Goal: Task Accomplishment & Management: Complete application form

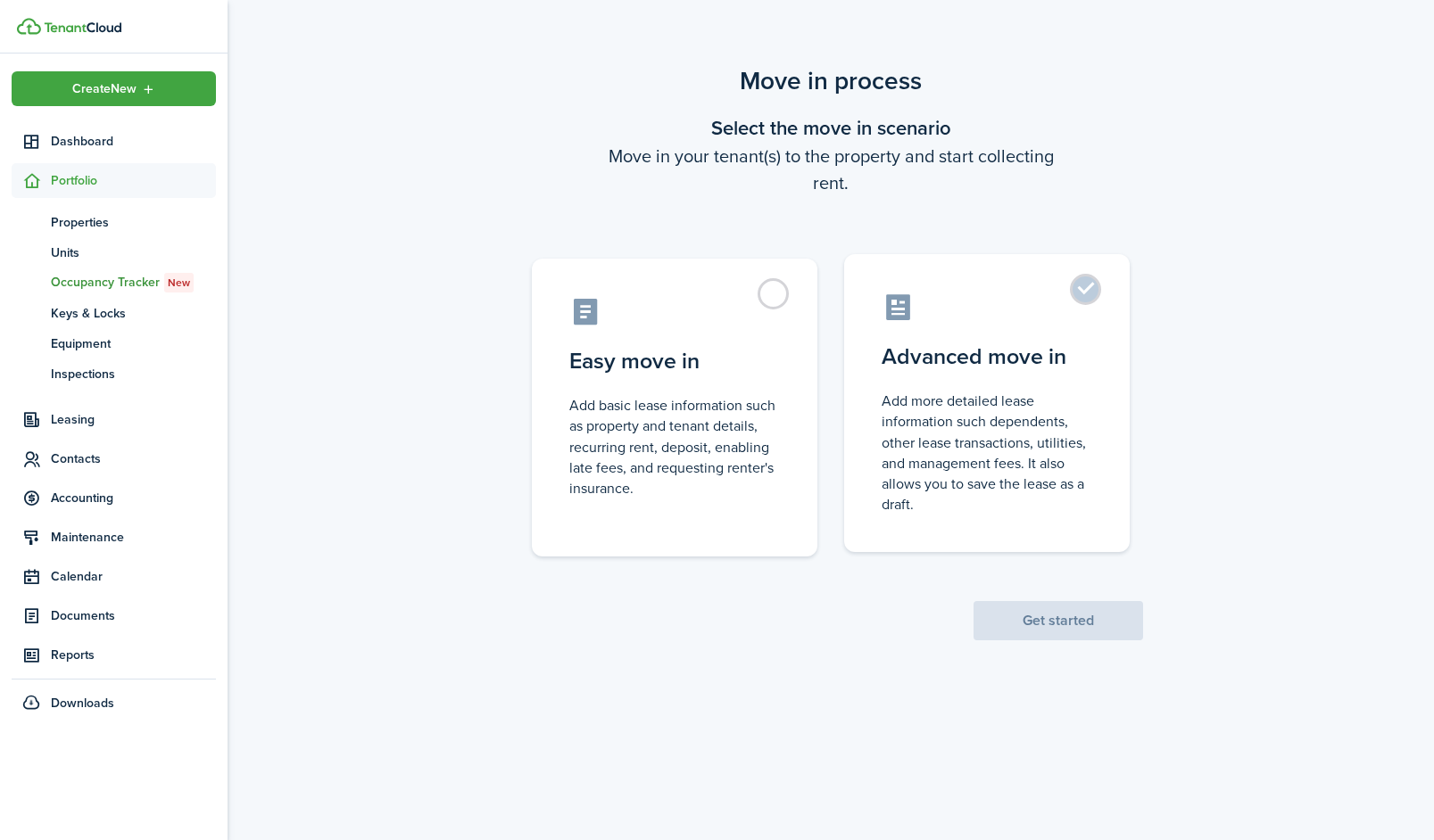
click at [1072, 298] on label "Advanced move in Add more detailed lease information such dependents, other lea…" at bounding box center [987, 404] width 285 height 298
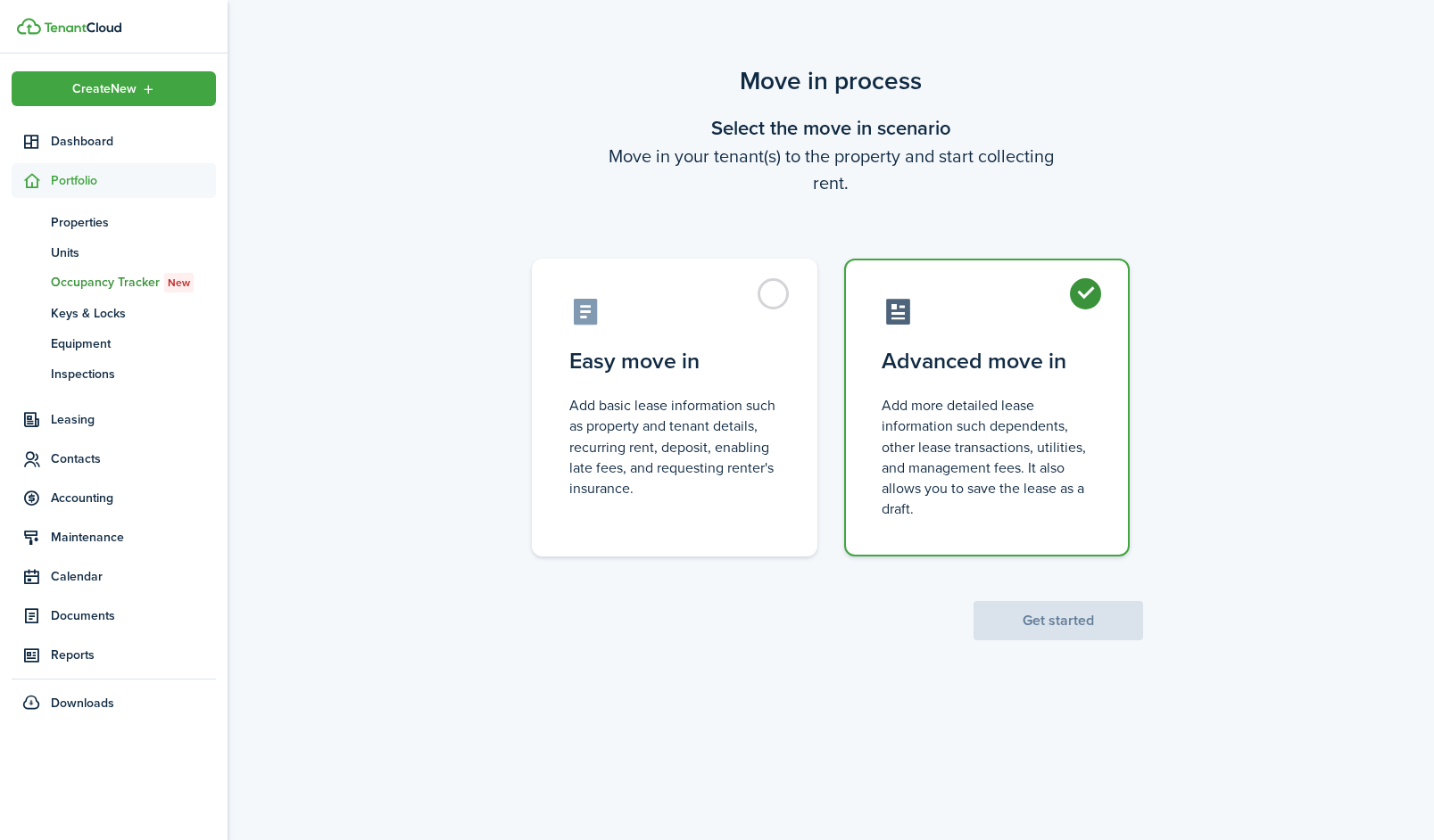
radio input "true"
click at [1054, 627] on button "Get started" at bounding box center [1059, 621] width 170 height 39
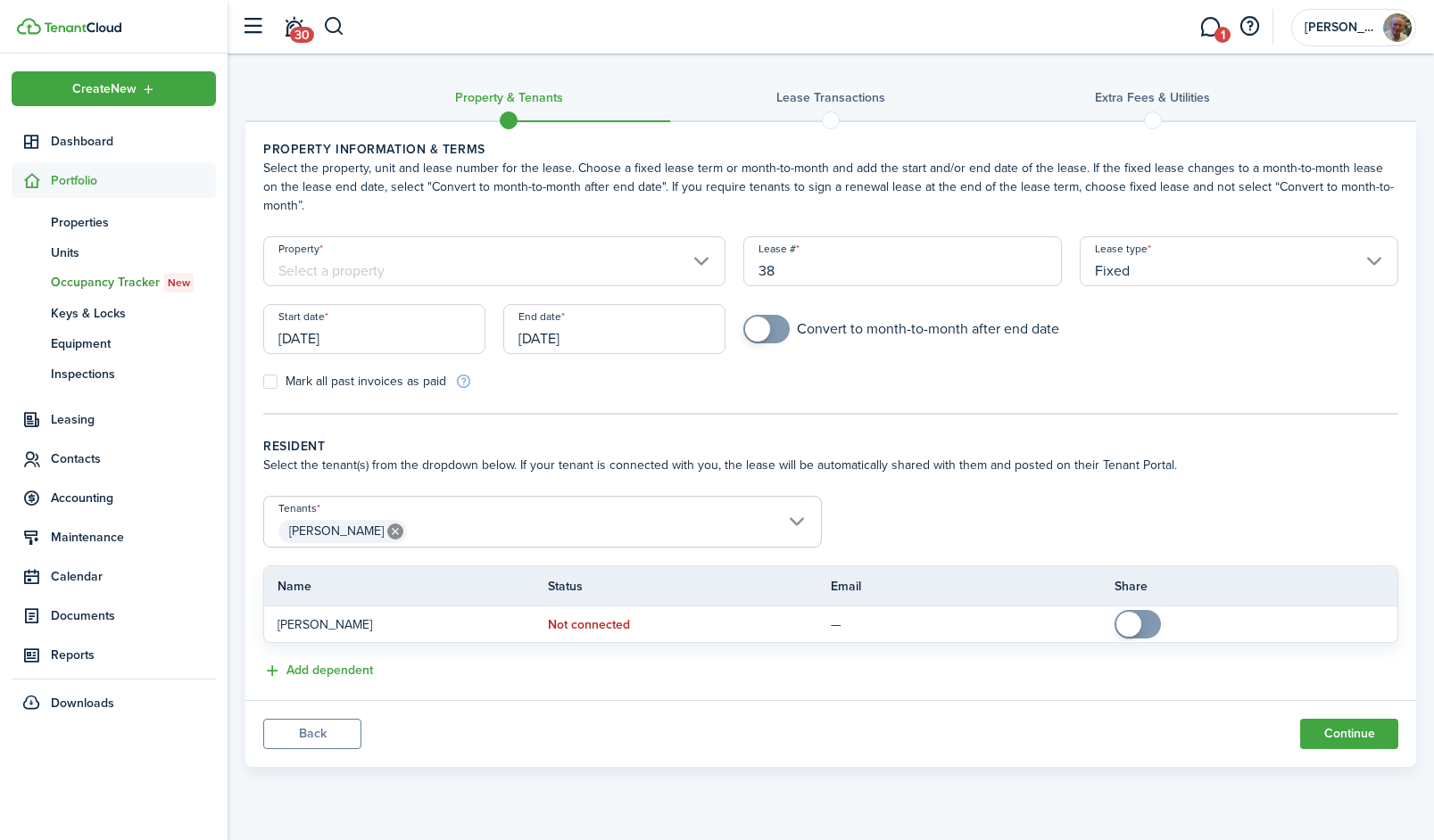
click at [519, 258] on input "Property" at bounding box center [495, 261] width 462 height 50
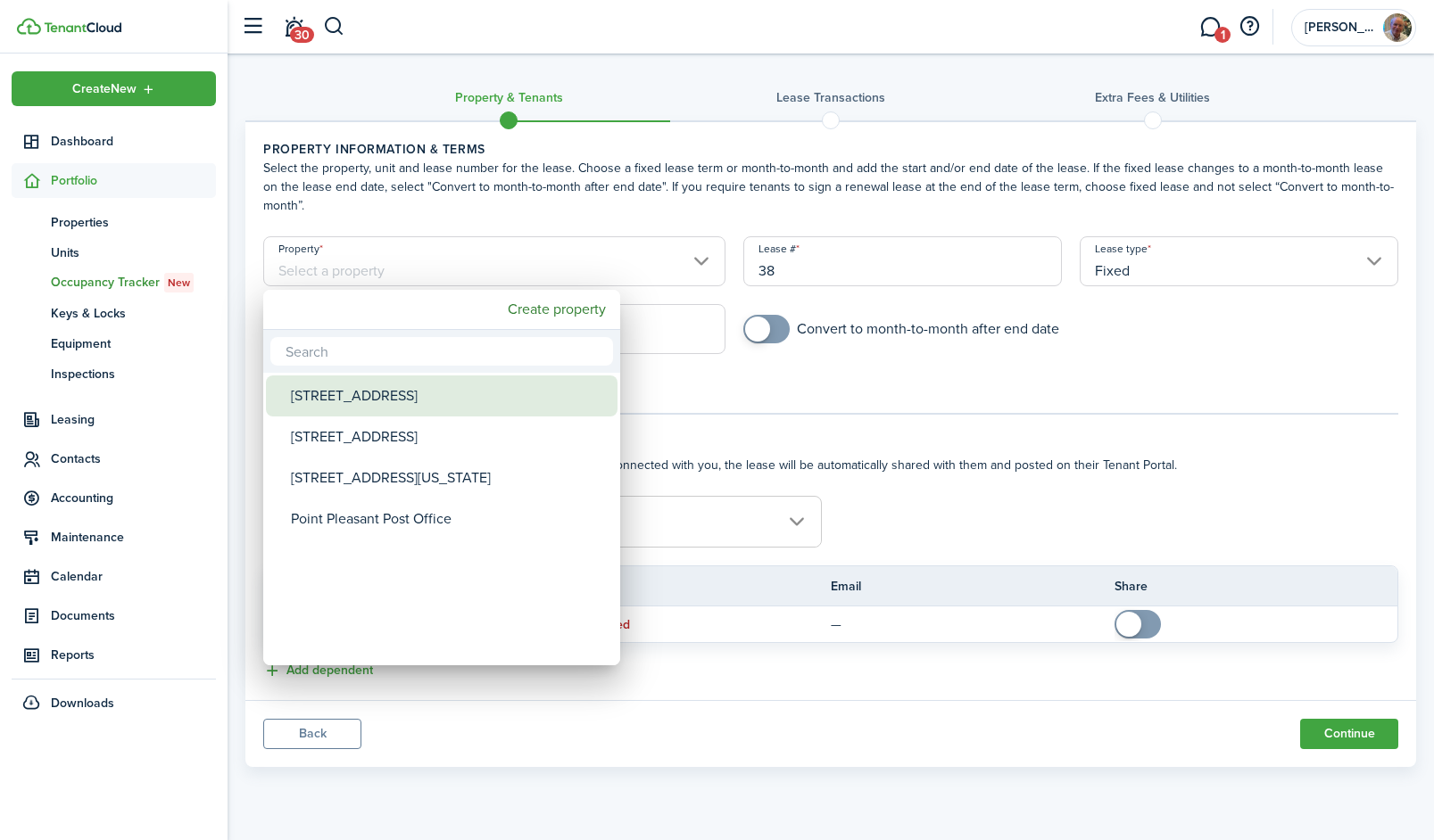
click at [441, 410] on div "[STREET_ADDRESS]" at bounding box center [449, 396] width 316 height 41
type input "[STREET_ADDRESS]"
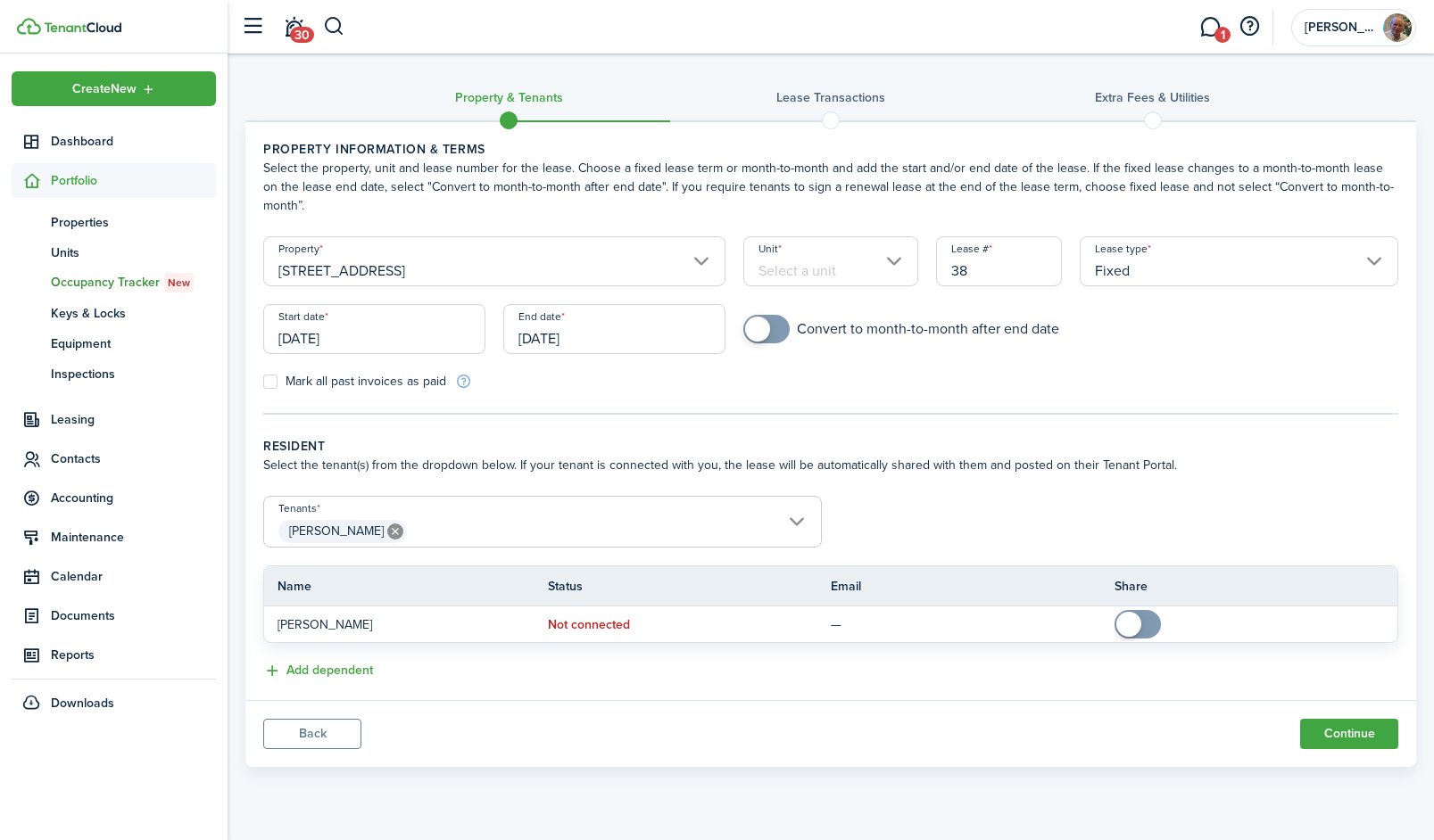
click at [864, 273] on input "Unit" at bounding box center [831, 261] width 174 height 50
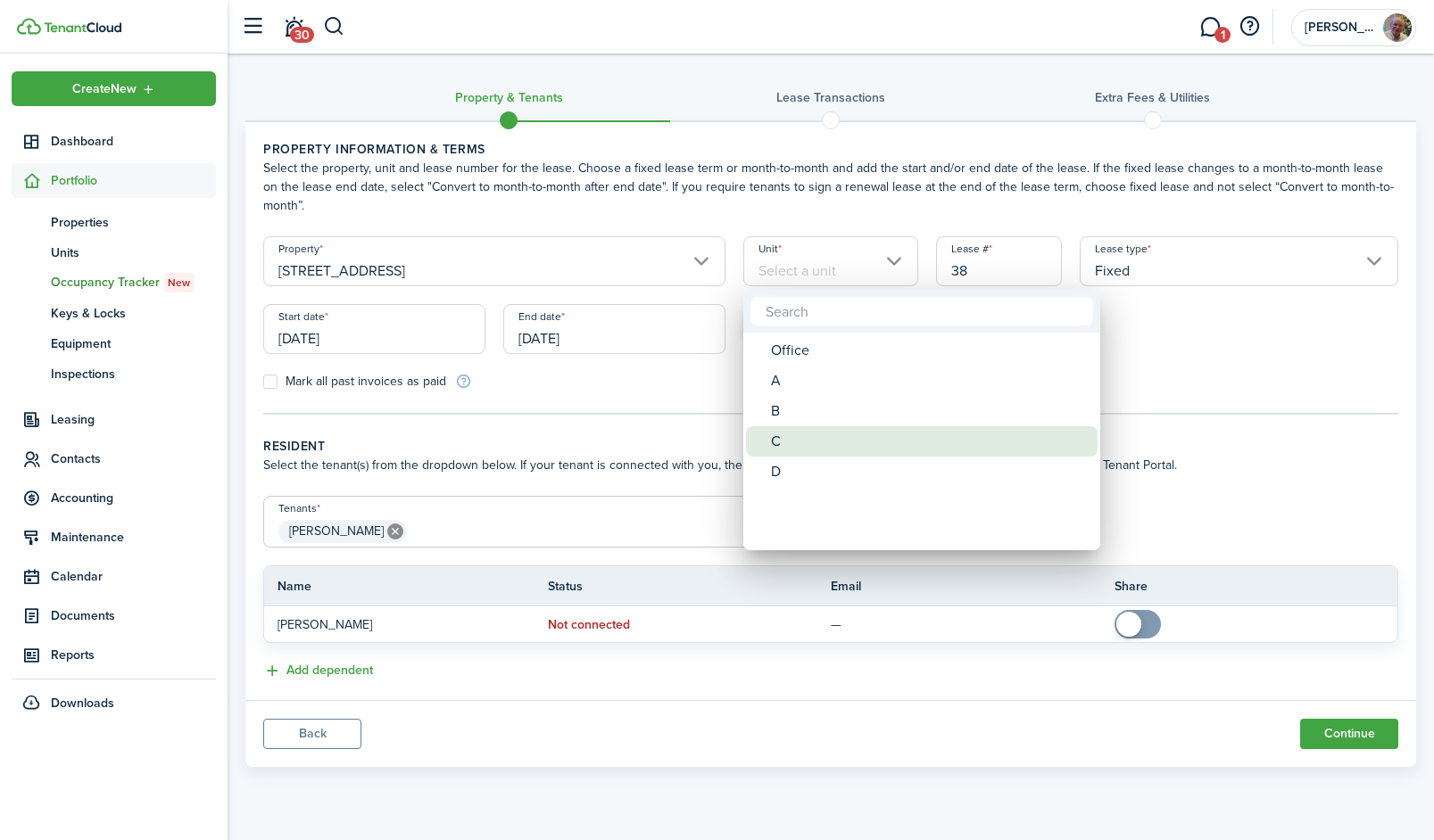
click at [800, 437] on div "C" at bounding box center [929, 441] width 316 height 31
type input "C"
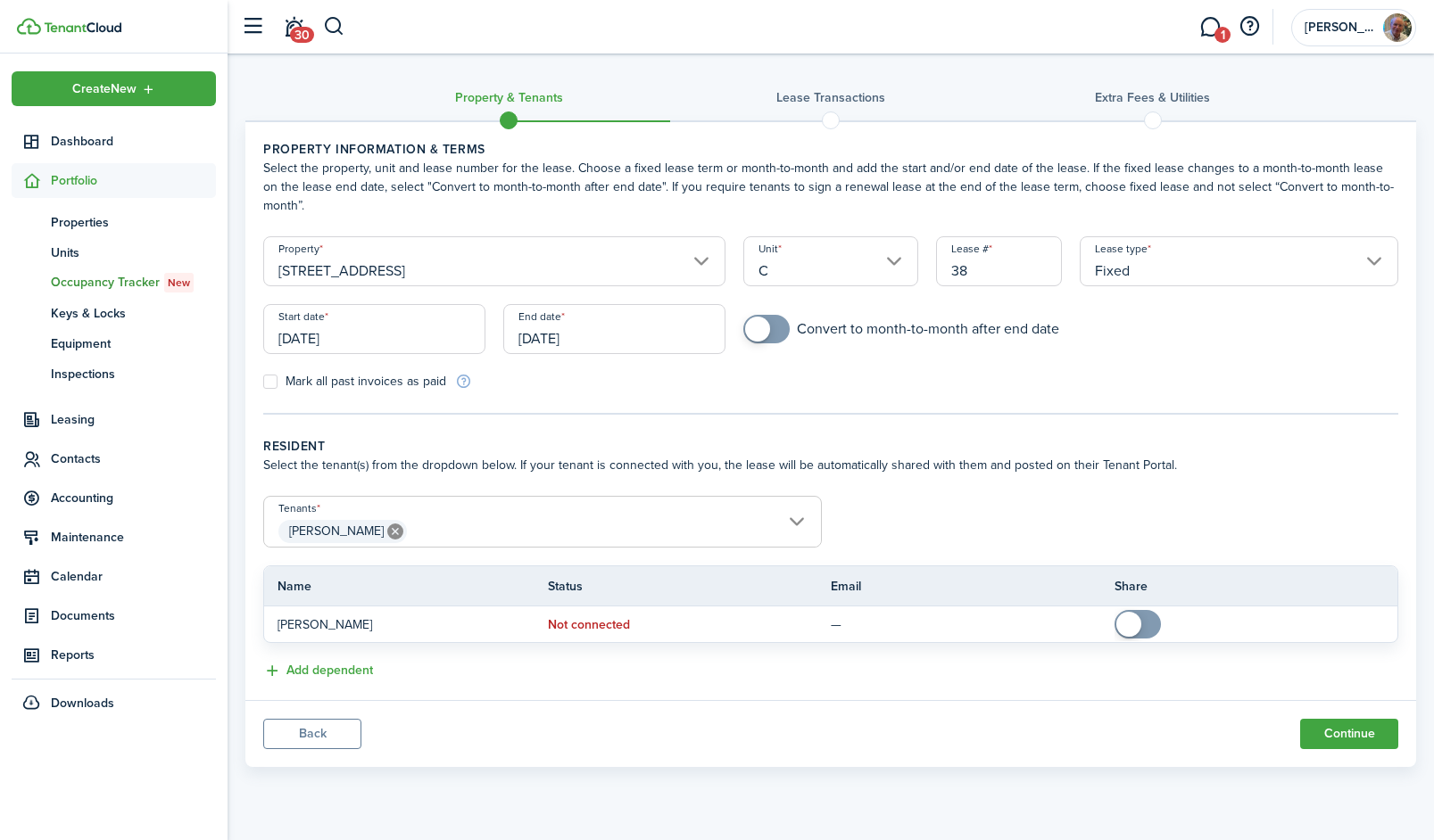
click at [1119, 273] on input "Fixed" at bounding box center [1238, 261] width 319 height 50
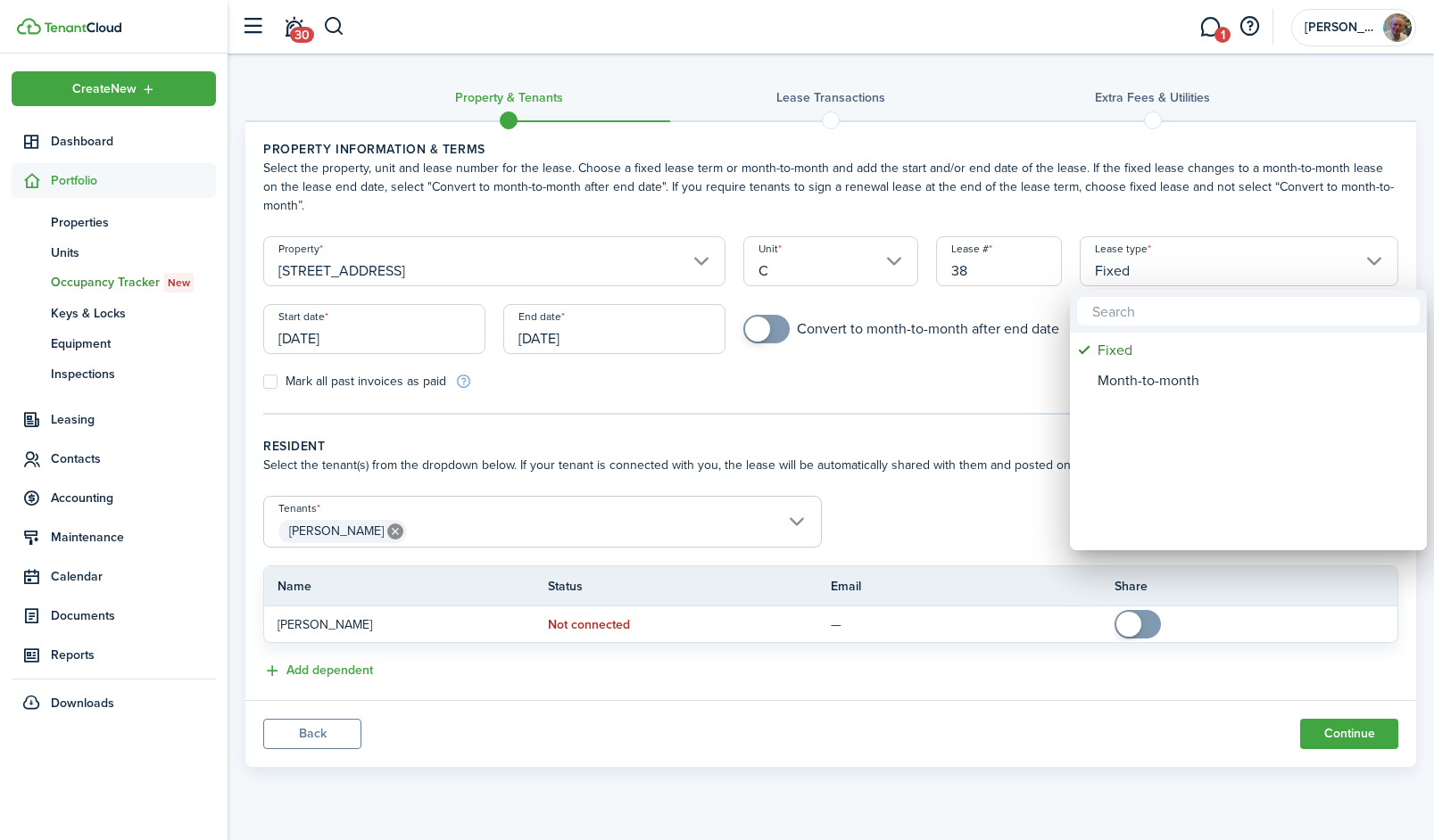
click at [891, 339] on div at bounding box center [716, 420] width 1719 height 1125
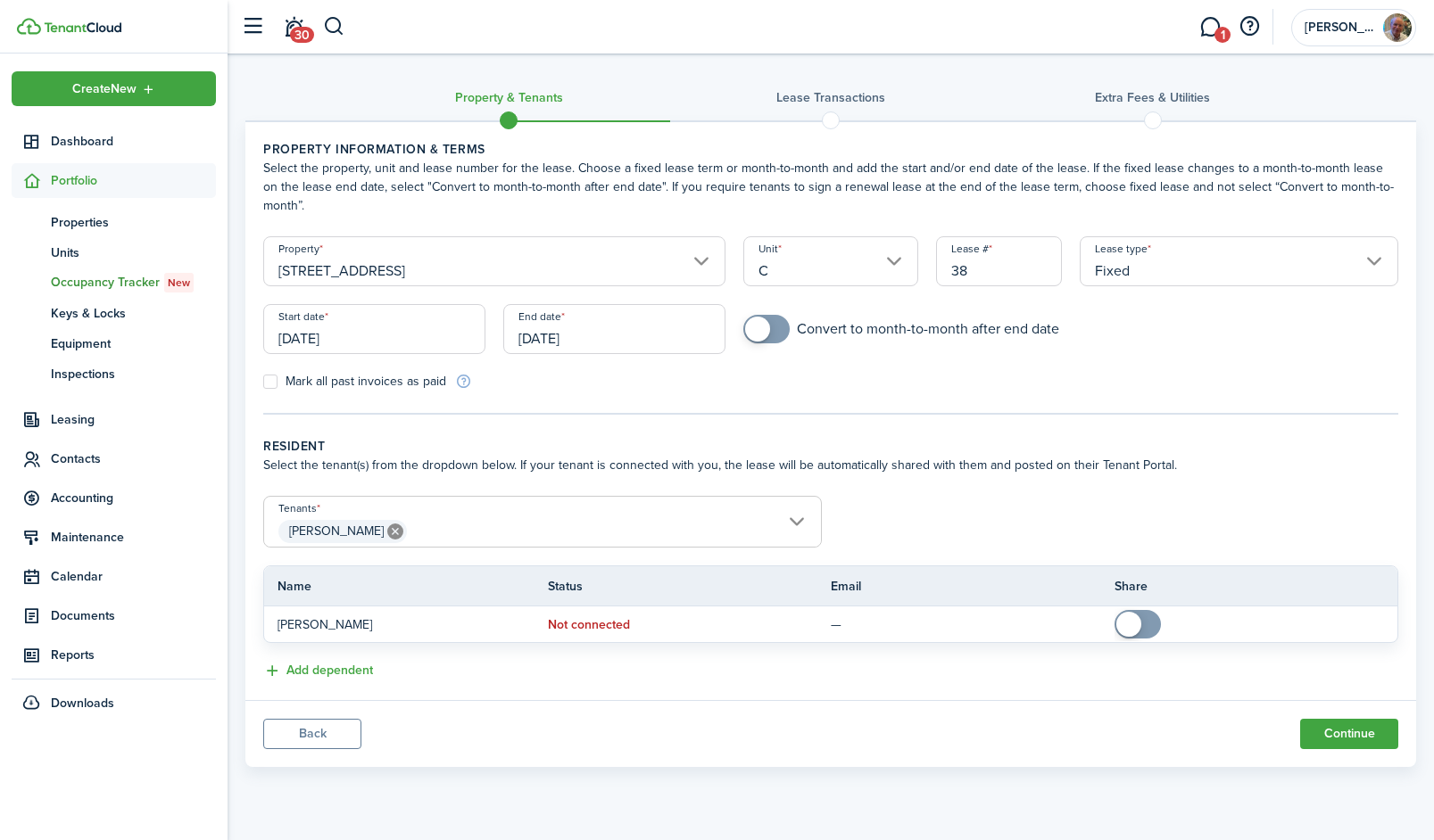
click at [412, 333] on input "[DATE]" at bounding box center [374, 329] width 222 height 50
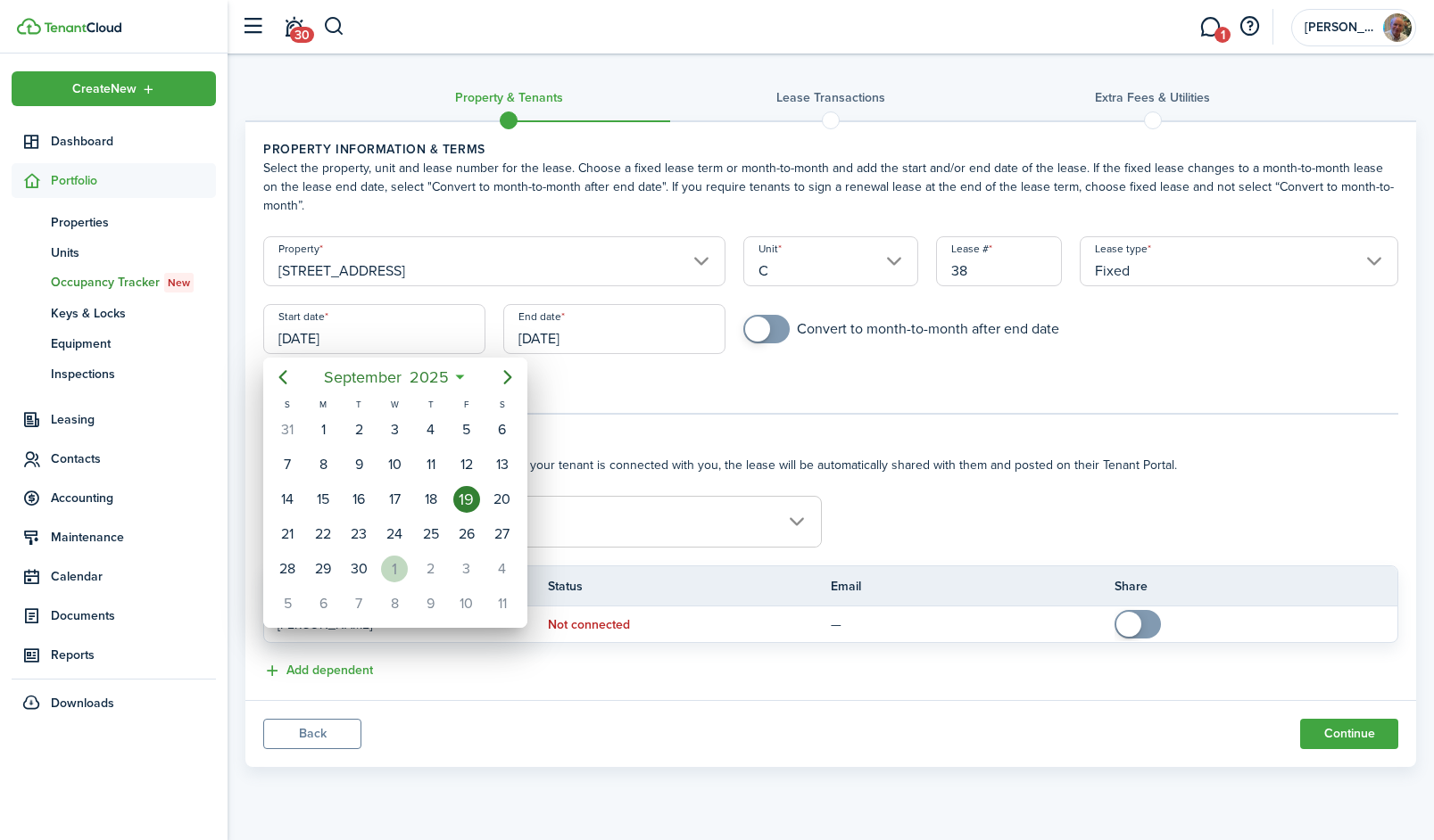
click at [396, 569] on div "1" at bounding box center [394, 569] width 27 height 27
type input "[DATE]"
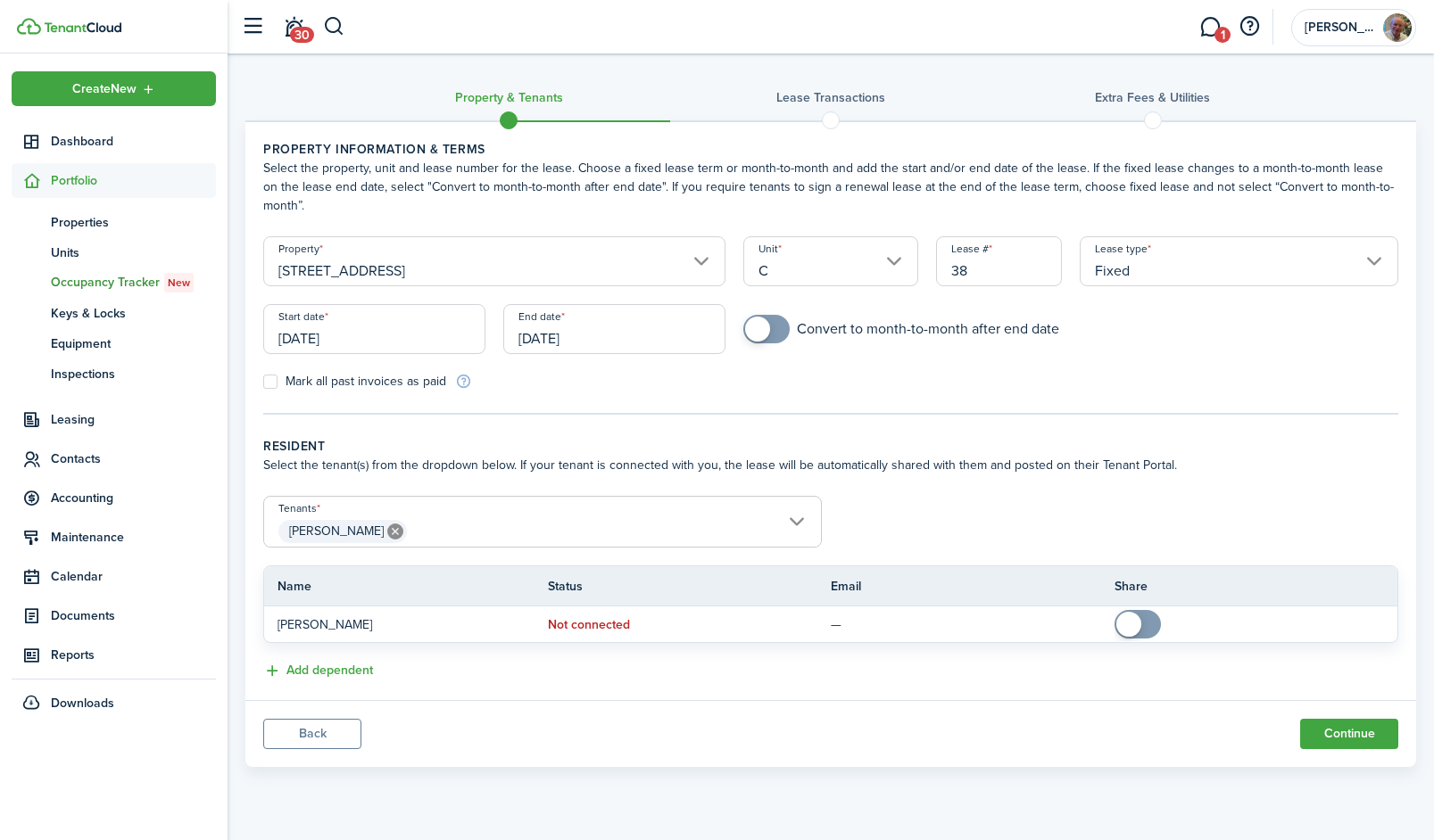
click at [634, 333] on input "[DATE]" at bounding box center [614, 329] width 222 height 50
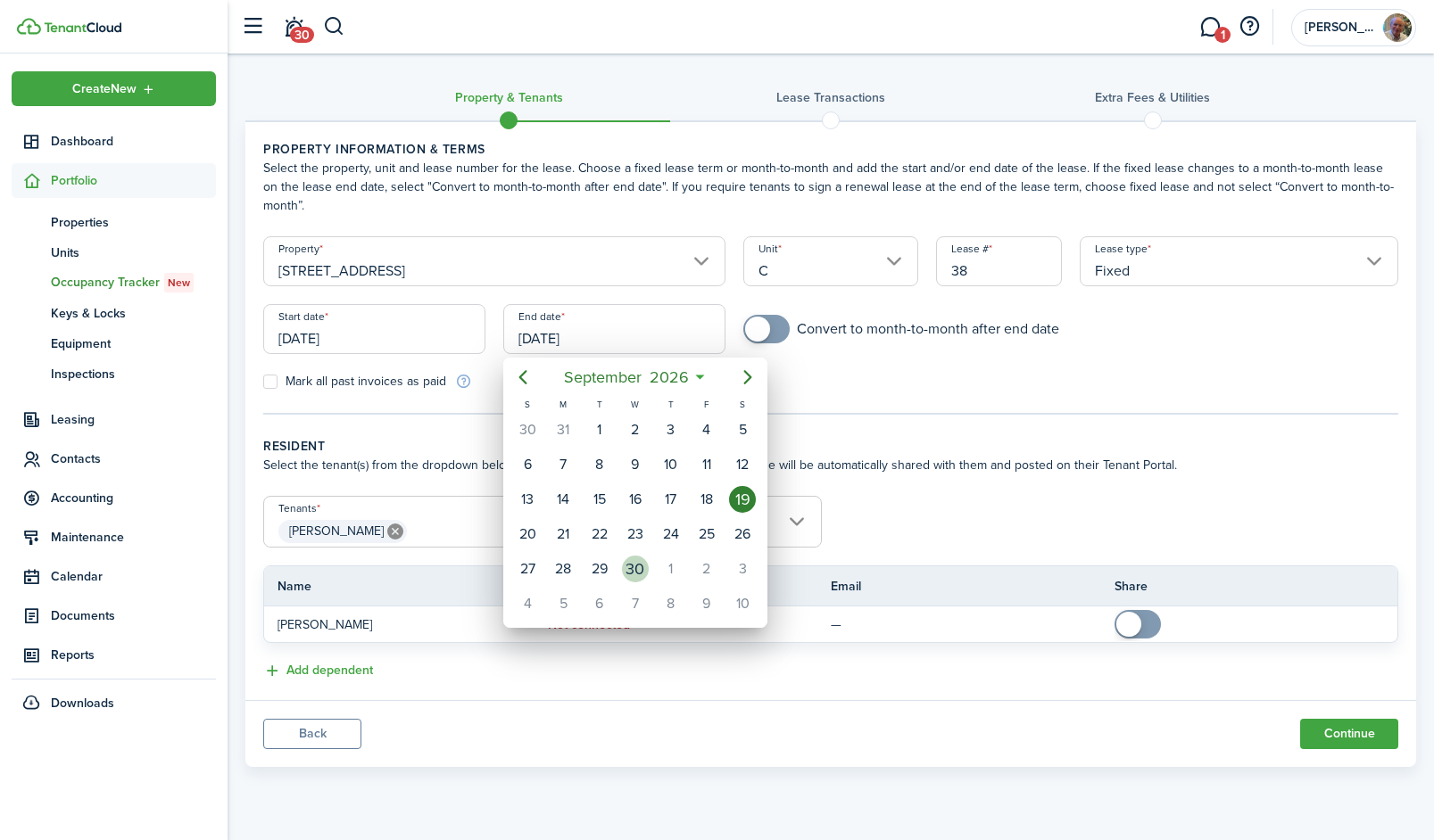
click at [626, 567] on div "30" at bounding box center [635, 569] width 27 height 27
type input "[DATE]"
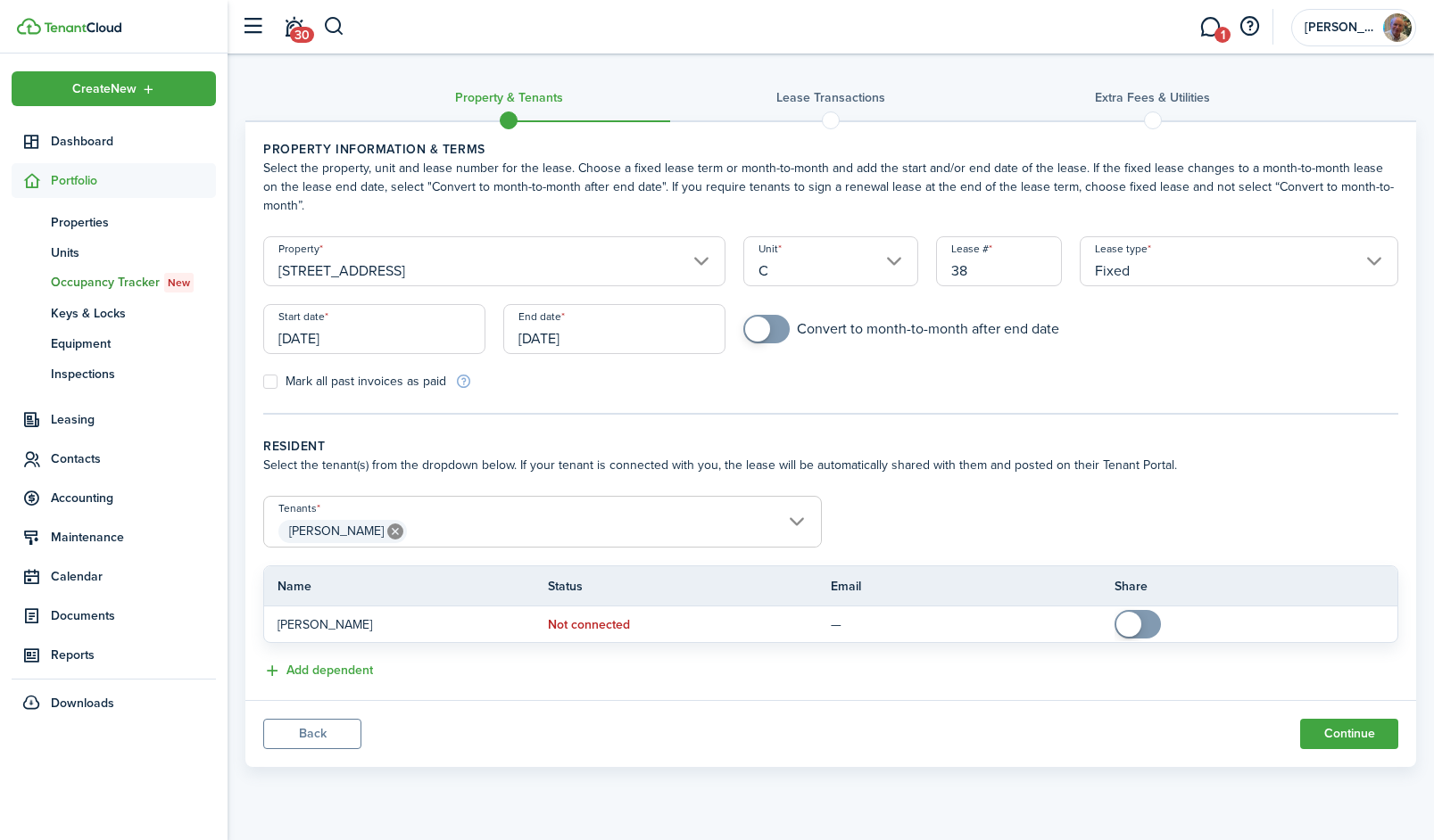
checkbox input "true"
click at [763, 332] on span at bounding box center [757, 329] width 25 height 25
click at [347, 386] on label "Mark all past invoices as paid" at bounding box center [355, 381] width 183 height 14
click at [264, 383] on input "Mark all past invoices as paid" at bounding box center [263, 382] width 1 height 1
checkbox input "true"
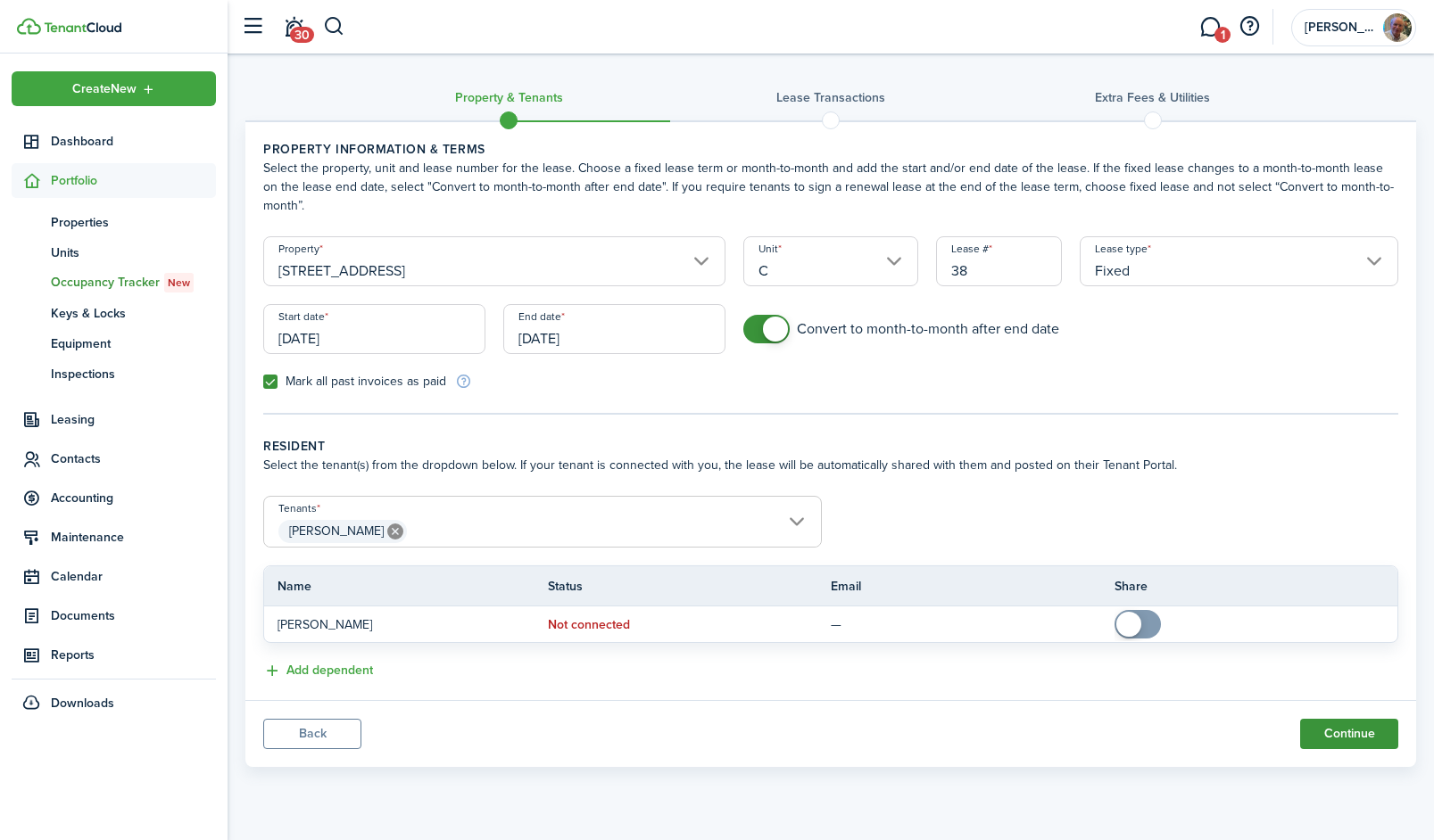
click at [1360, 735] on button "Continue" at bounding box center [1348, 733] width 98 height 31
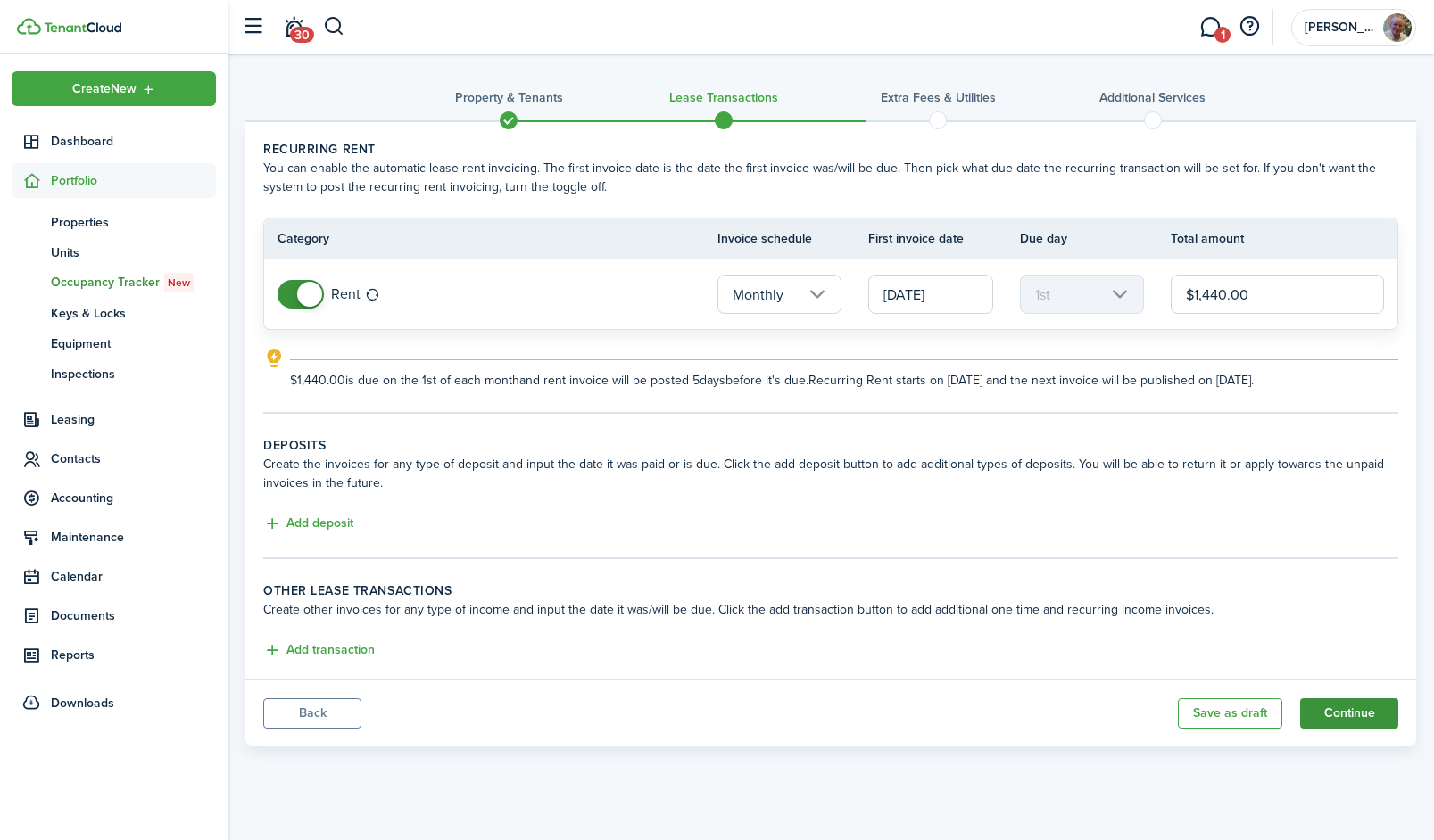
click at [1363, 705] on button "Continue" at bounding box center [1348, 713] width 98 height 31
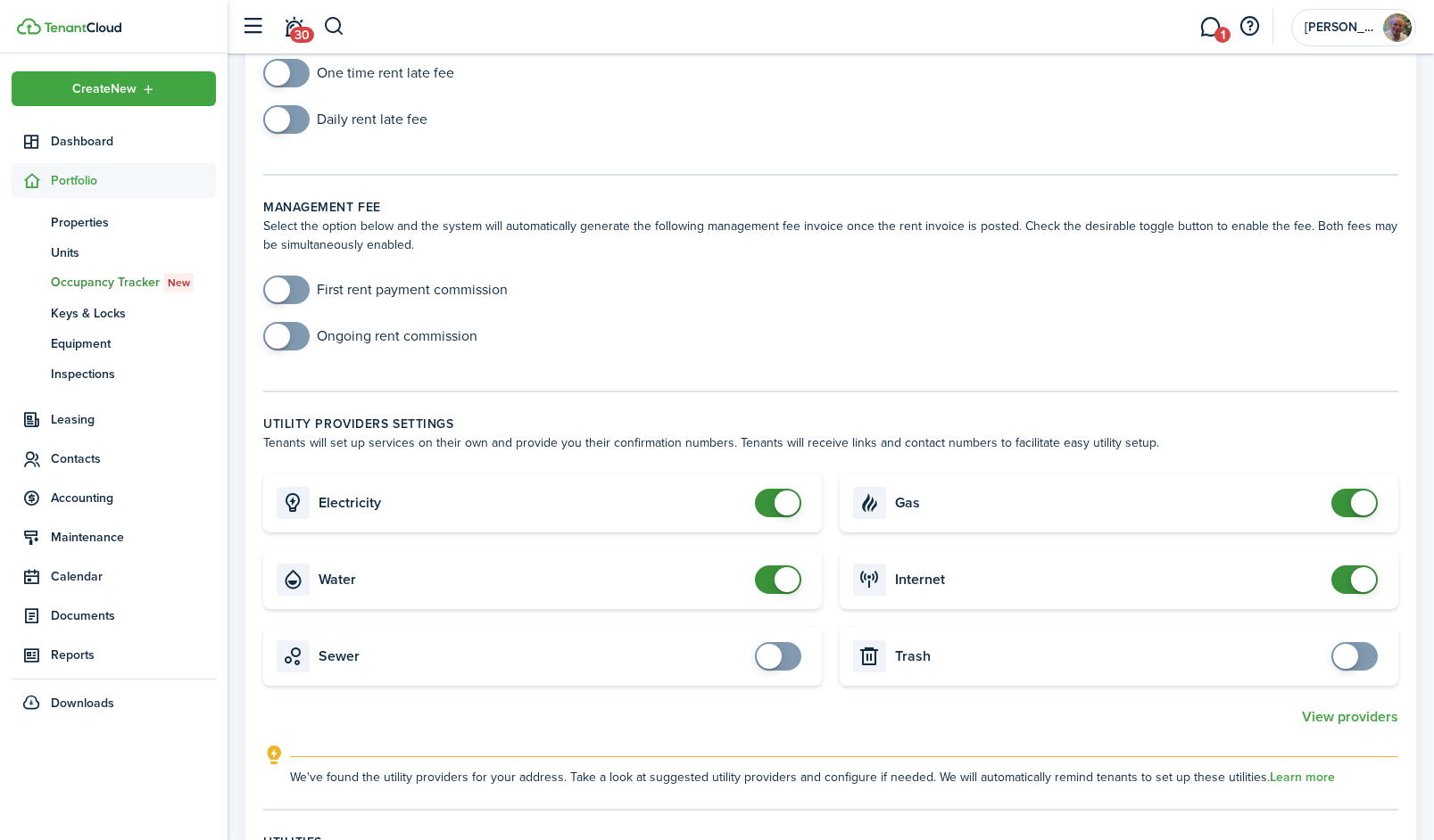
scroll to position [276, 0]
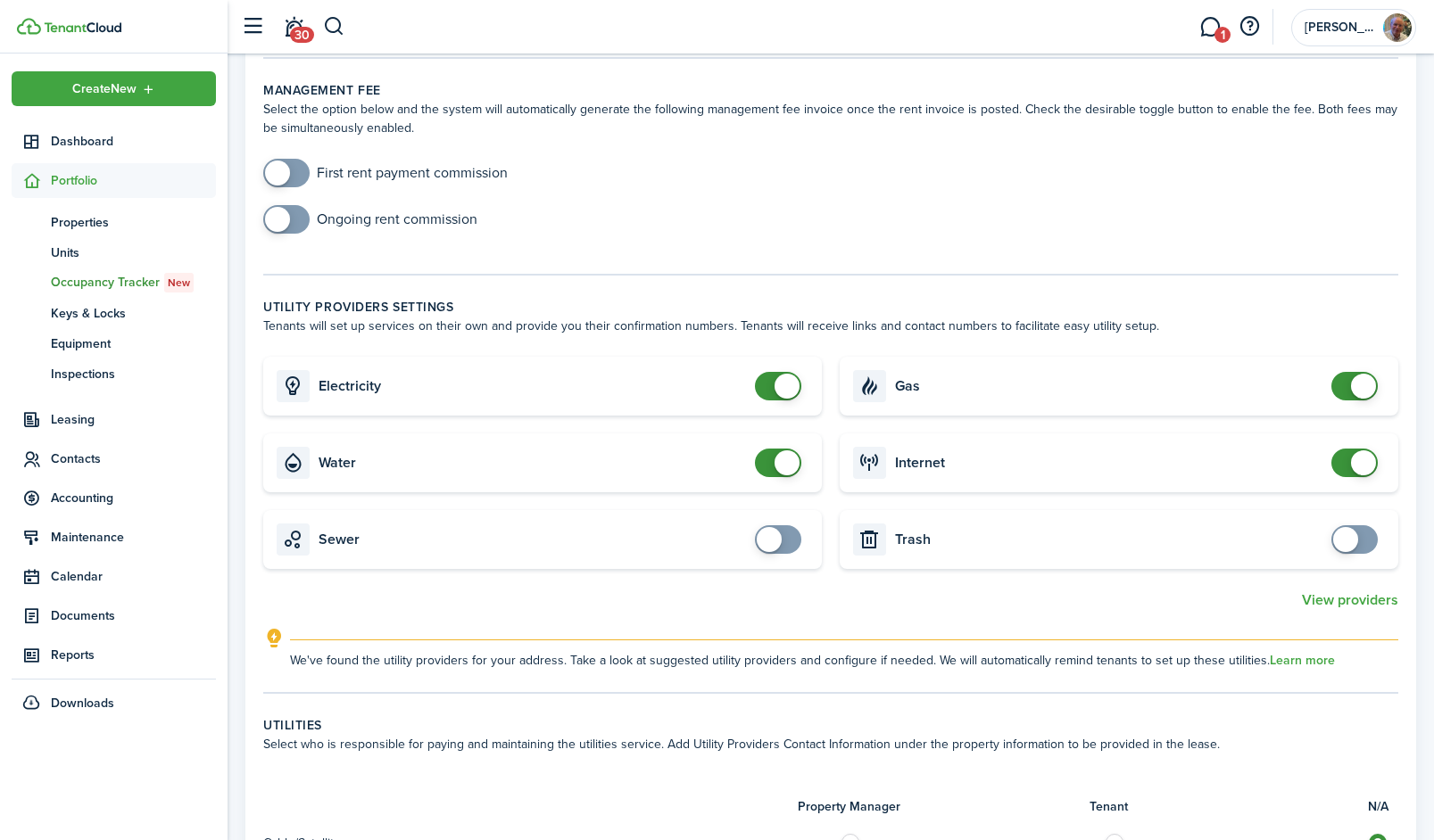
checkbox input "false"
click at [782, 454] on span at bounding box center [786, 462] width 25 height 25
checkbox input "false"
click at [783, 387] on span at bounding box center [786, 386] width 25 height 25
checkbox input "false"
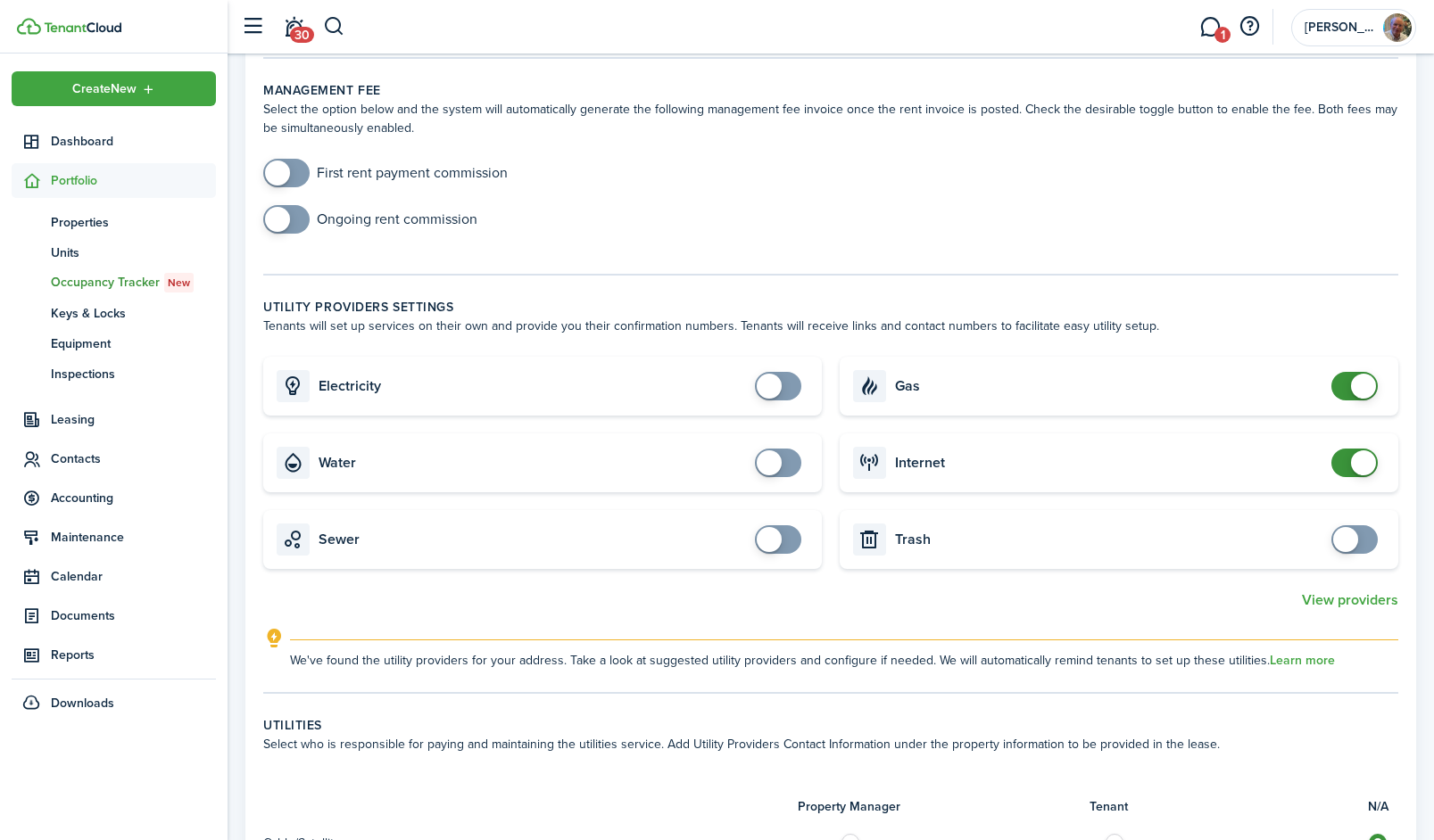
click at [1360, 472] on span at bounding box center [1363, 462] width 25 height 25
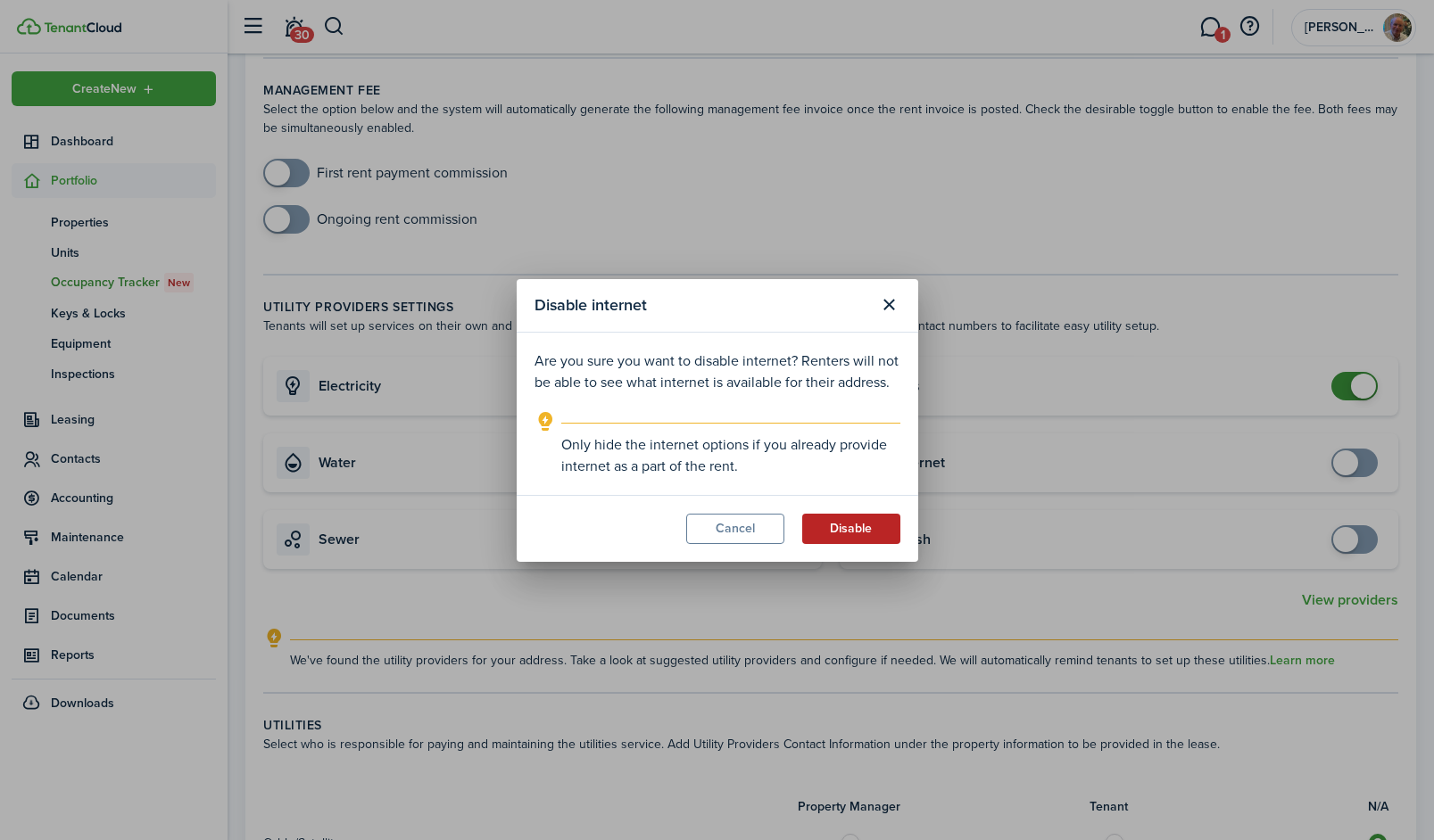
click at [837, 531] on button "Disable" at bounding box center [850, 528] width 98 height 31
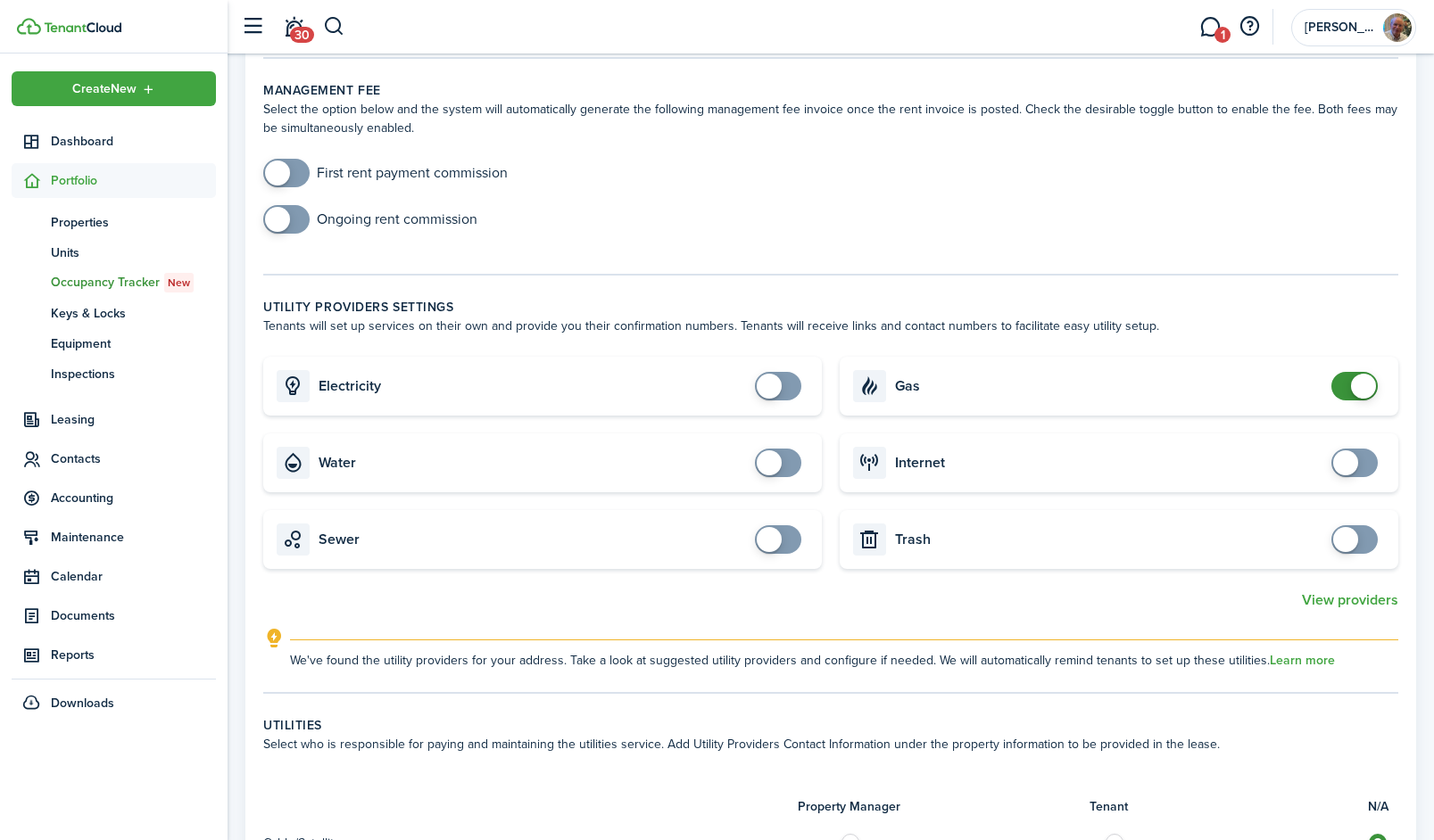
checkbox input "false"
click at [1366, 383] on span at bounding box center [1363, 386] width 25 height 25
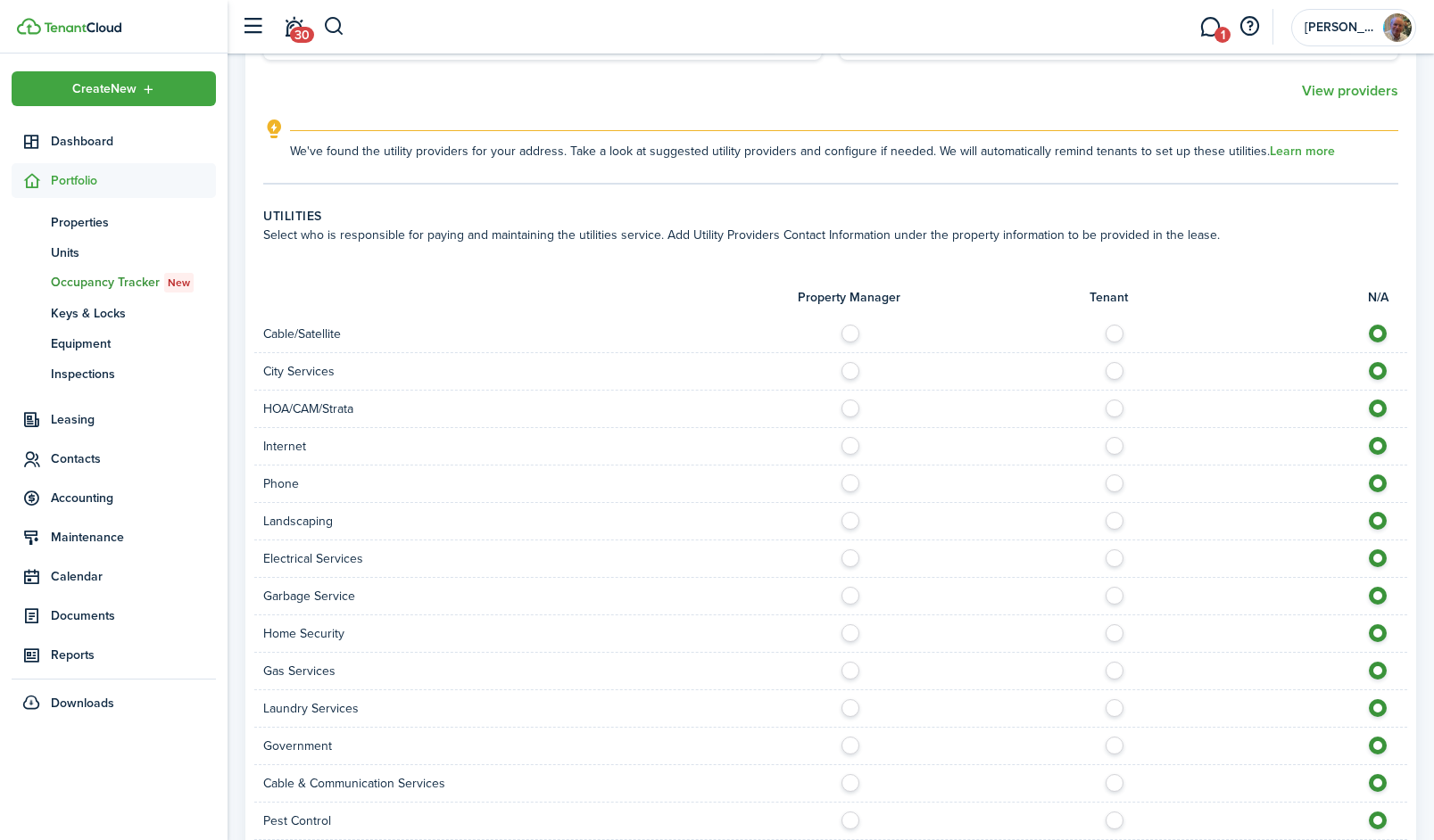
scroll to position [1031, 0]
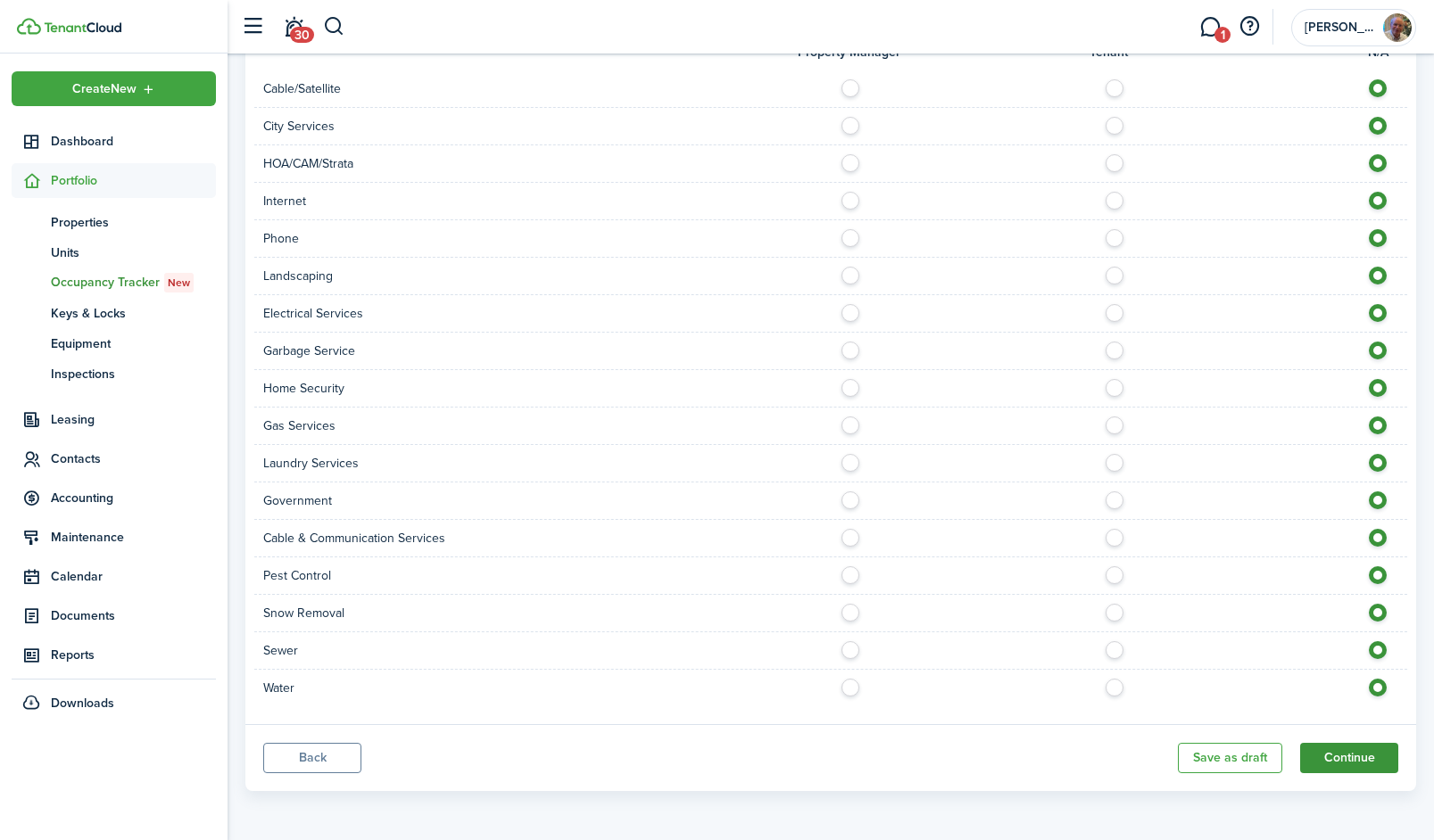
click at [1340, 751] on button "Continue" at bounding box center [1348, 758] width 98 height 31
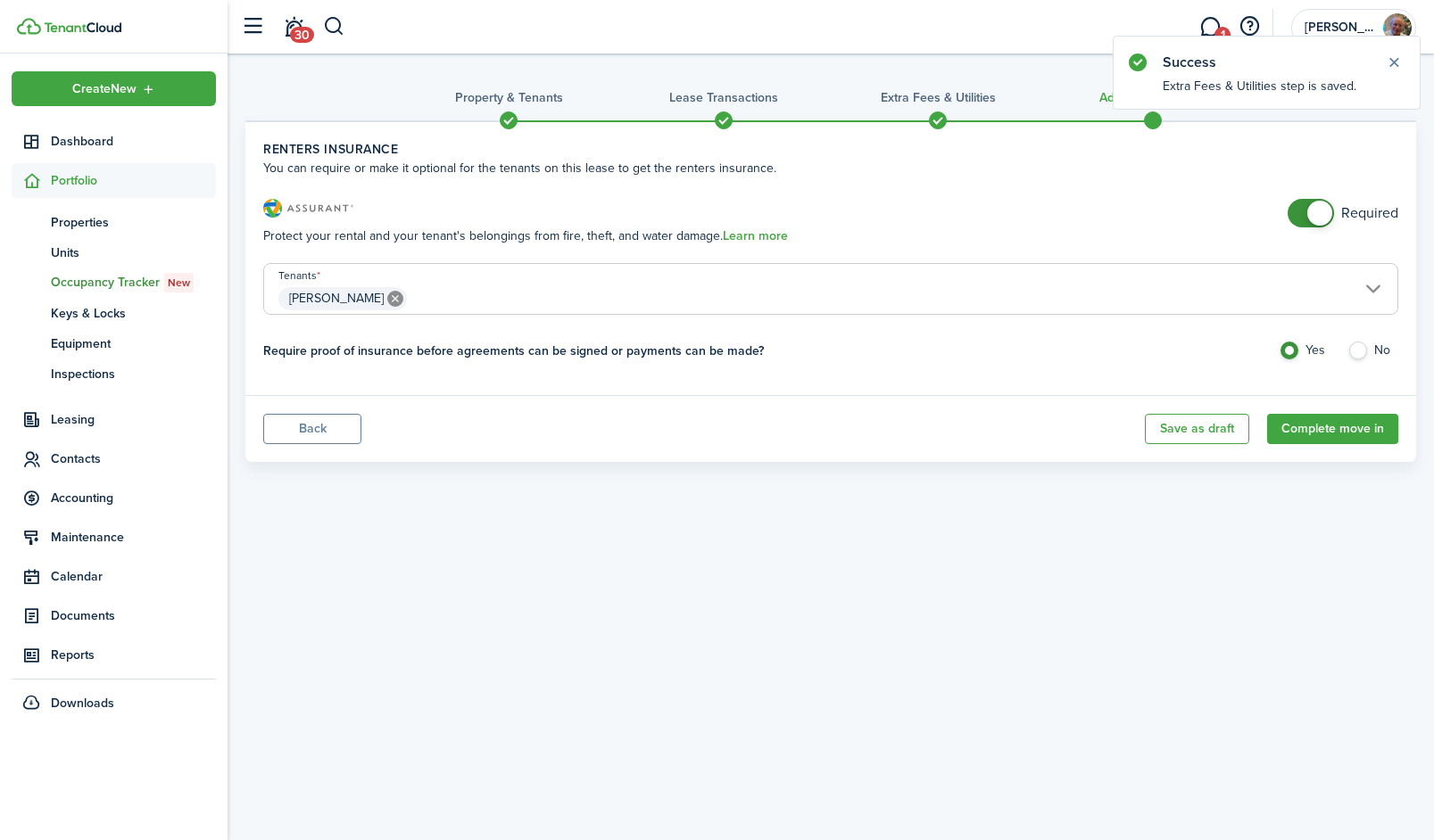
checkbox input "false"
click at [1321, 208] on span at bounding box center [1319, 212] width 25 height 25
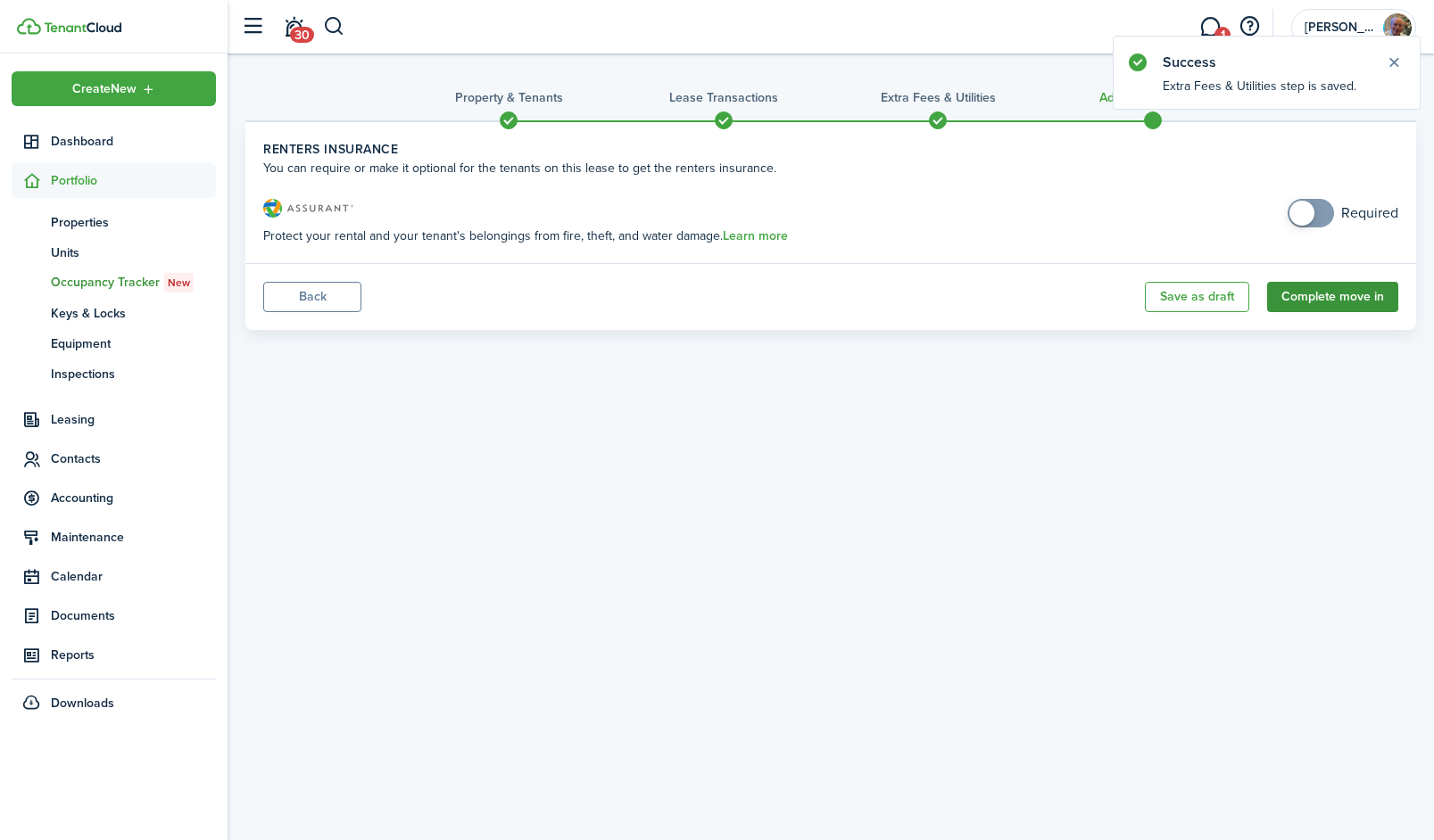
click at [1323, 294] on button "Complete move in" at bounding box center [1332, 297] width 131 height 31
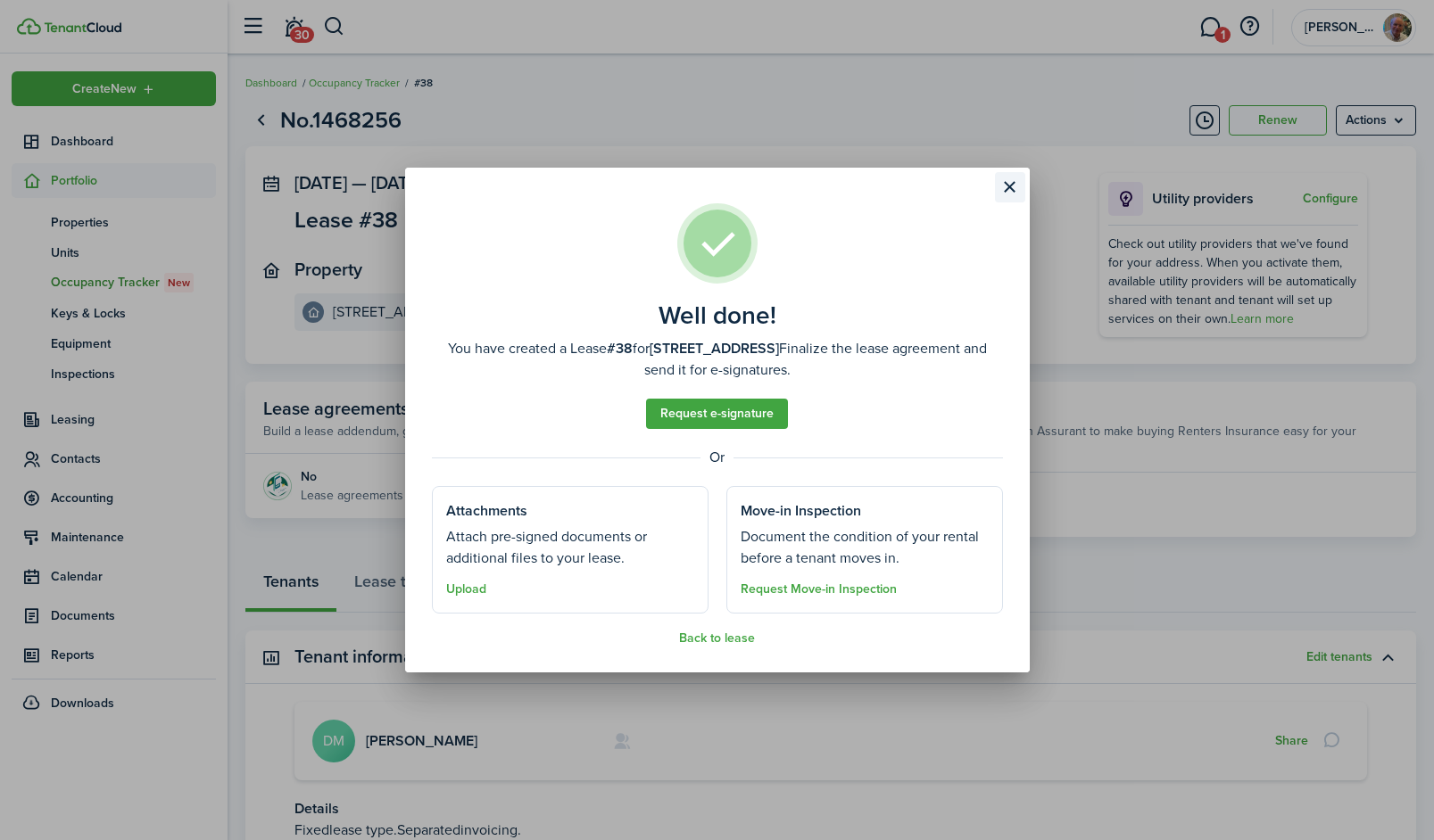
click at [1006, 190] on button "Close modal" at bounding box center [1009, 187] width 31 height 31
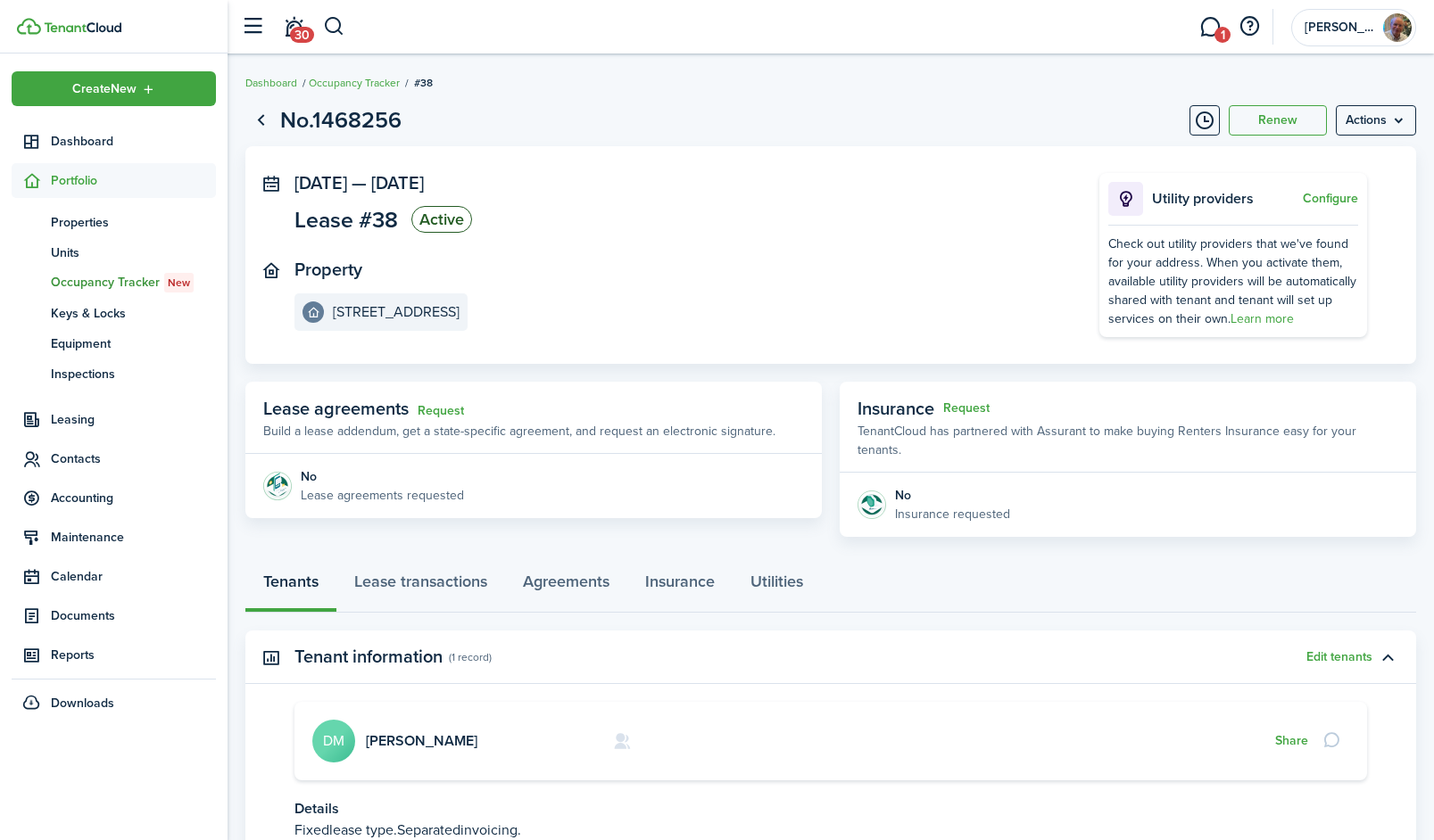
click at [409, 486] on p "Lease agreements requested" at bounding box center [381, 495] width 163 height 19
click at [435, 409] on link "Request" at bounding box center [440, 411] width 46 height 14
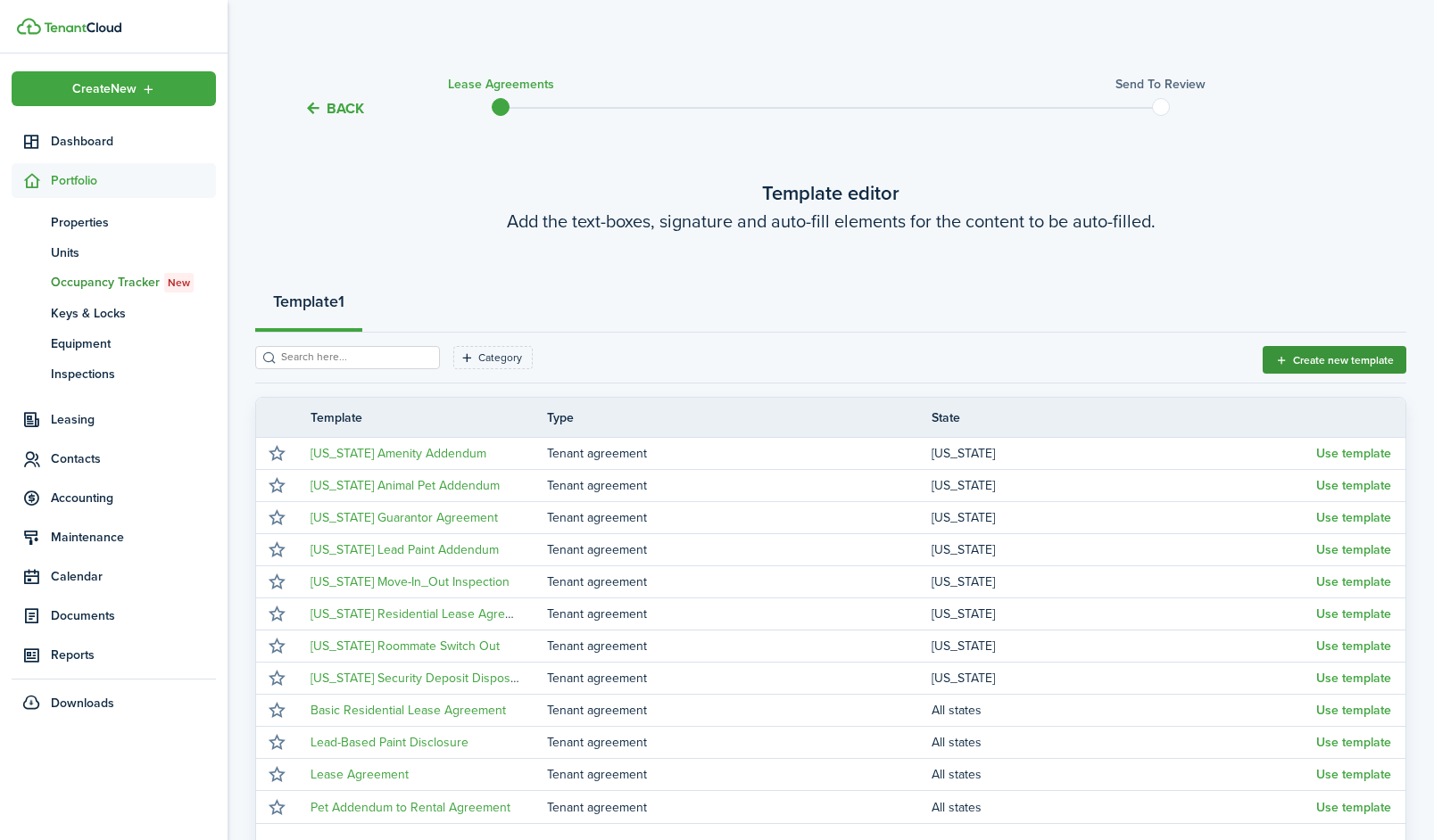
click at [1327, 368] on button "Create new template" at bounding box center [1334, 360] width 143 height 28
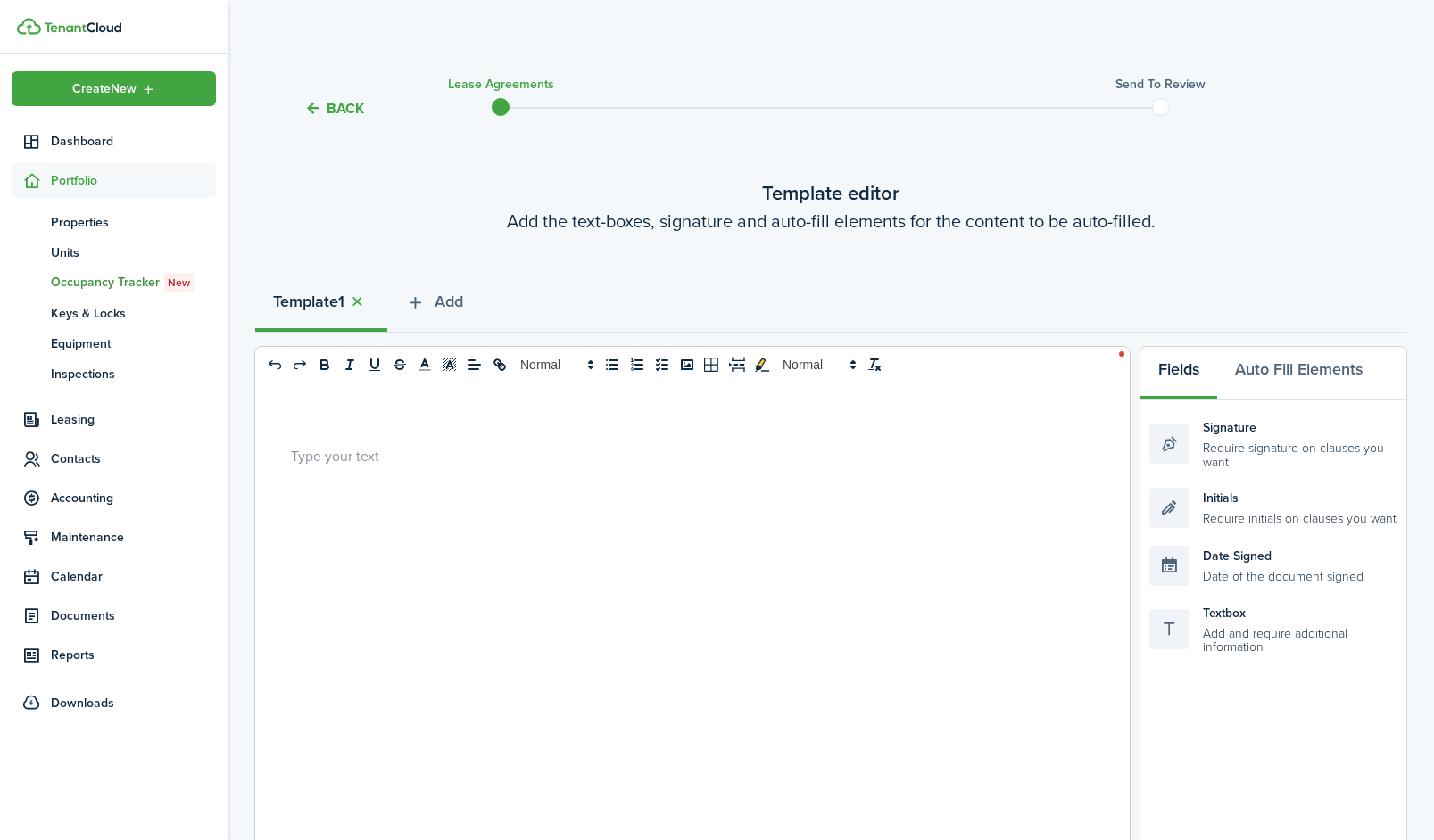
click at [726, 497] on div at bounding box center [685, 733] width 861 height 700
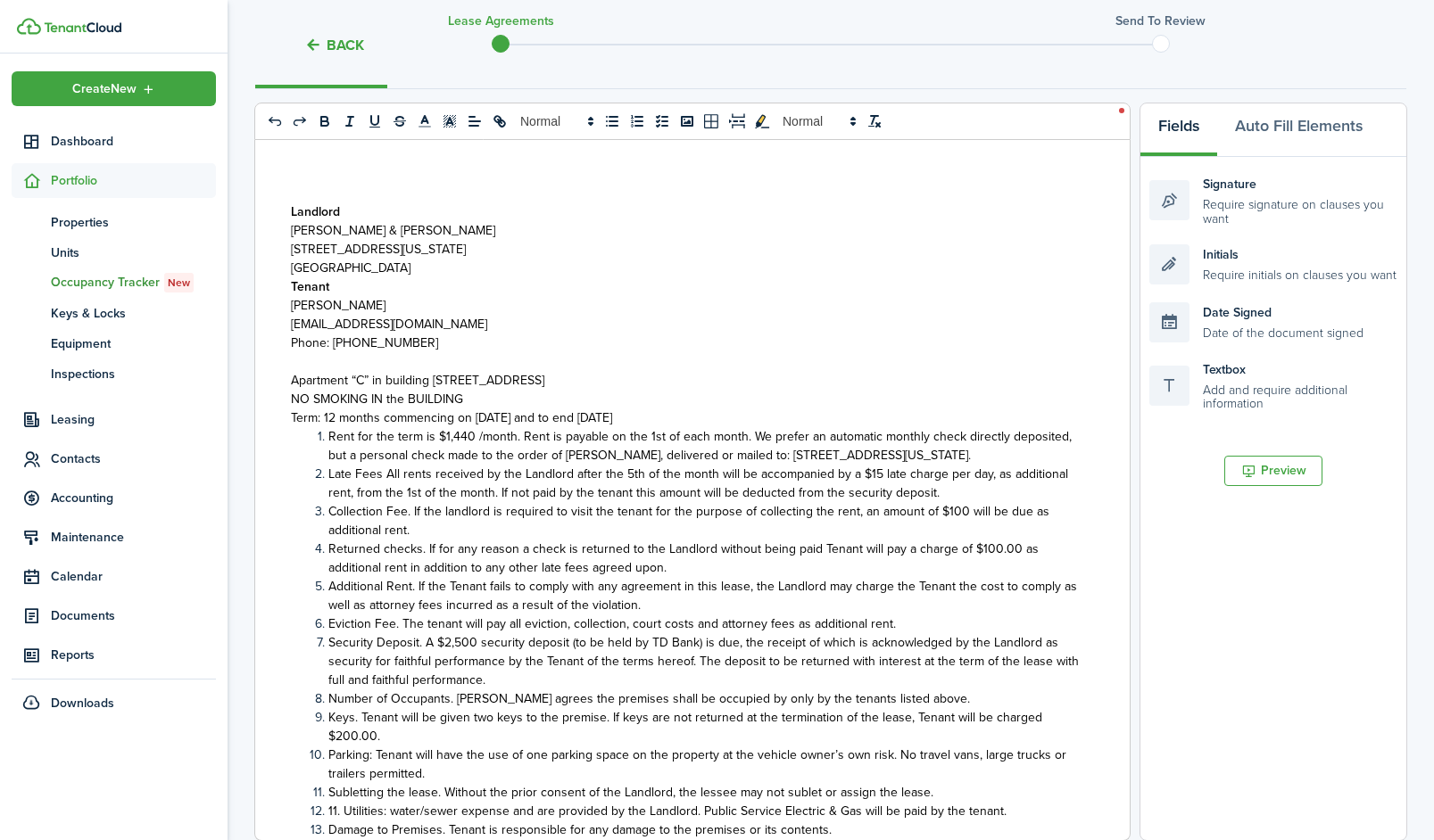
click at [432, 268] on p "[GEOGRAPHIC_DATA]" at bounding box center [686, 267] width 790 height 19
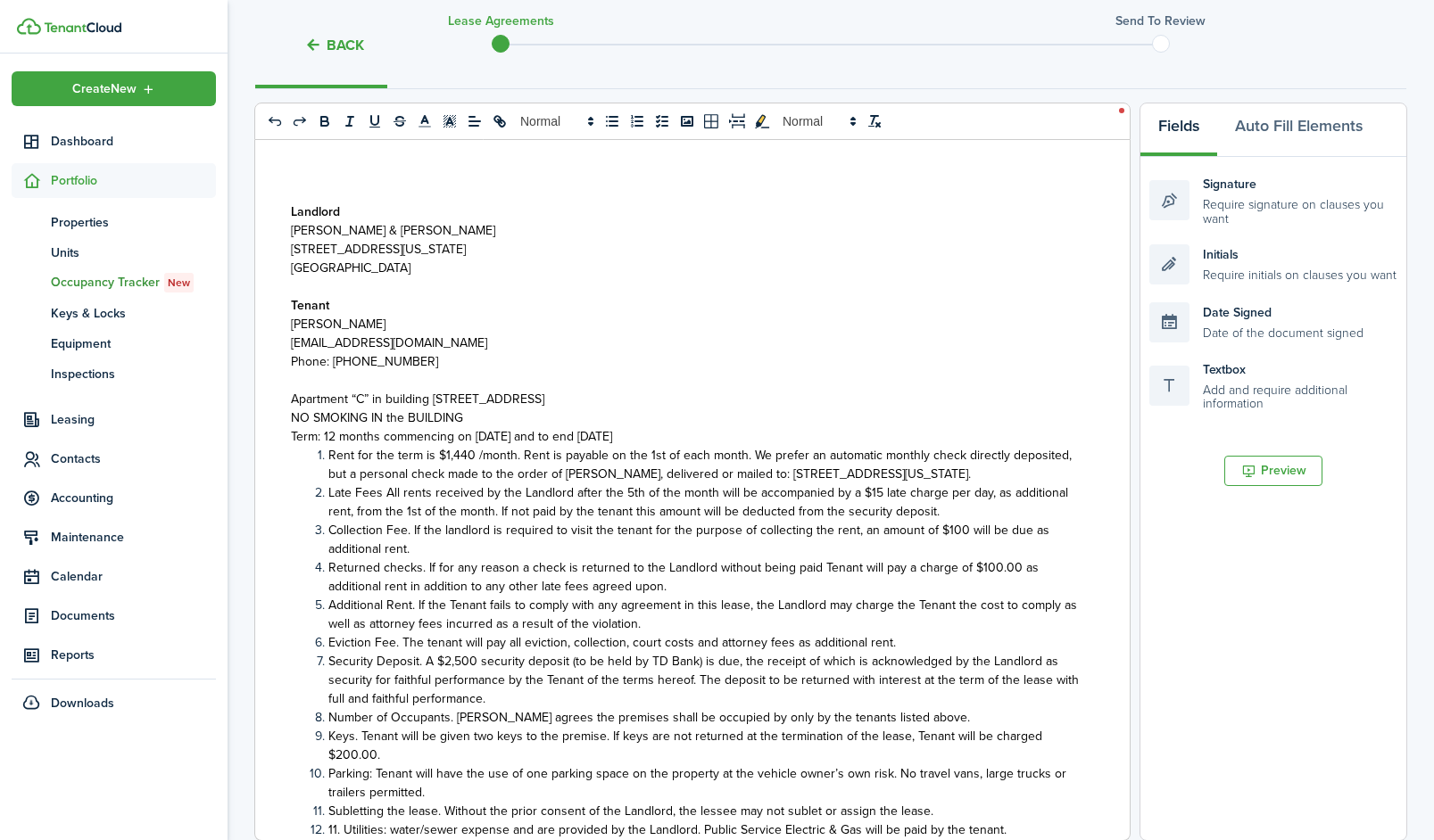
scroll to position [361, 0]
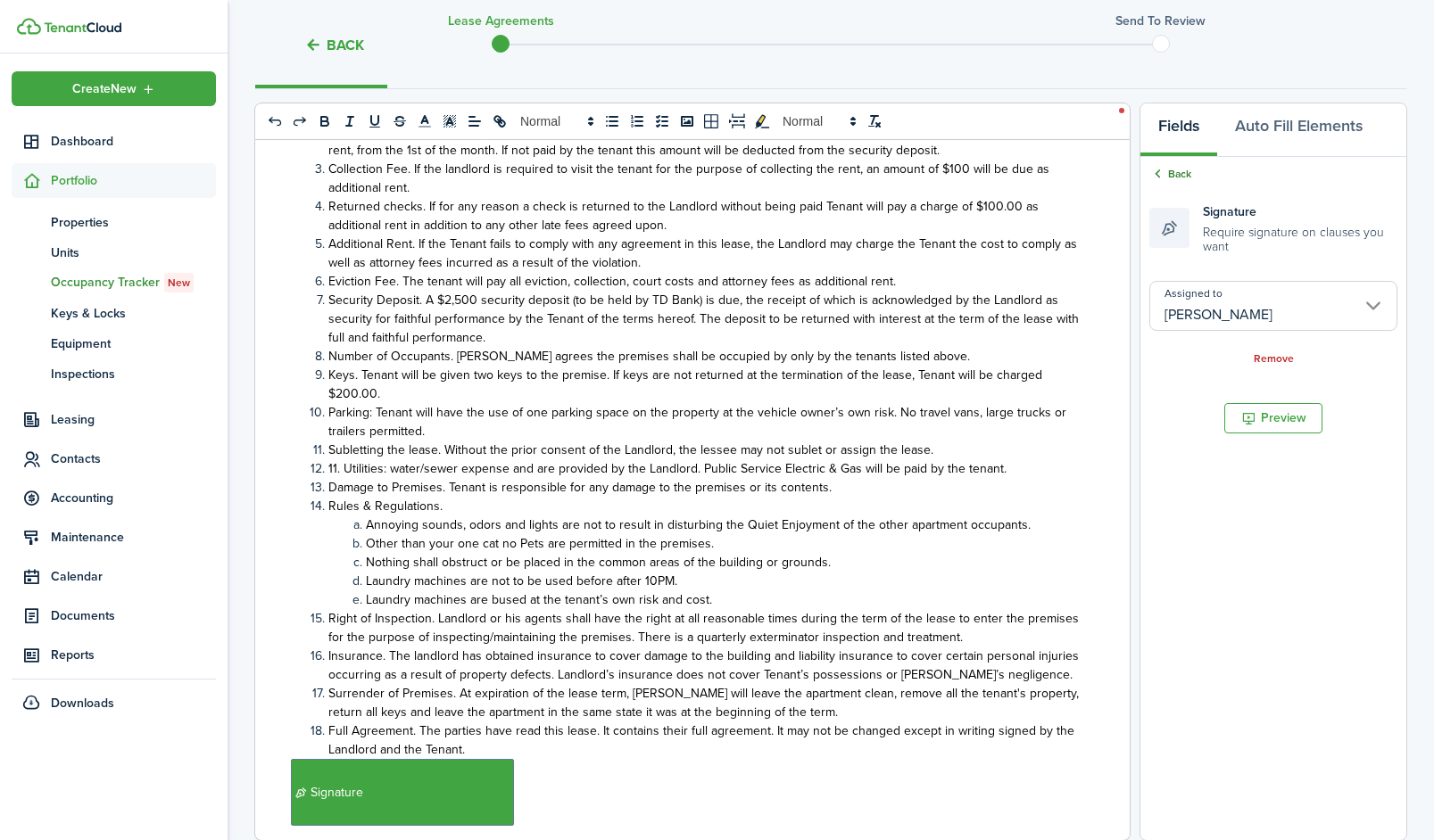
click at [1170, 167] on link "Back" at bounding box center [1170, 174] width 41 height 16
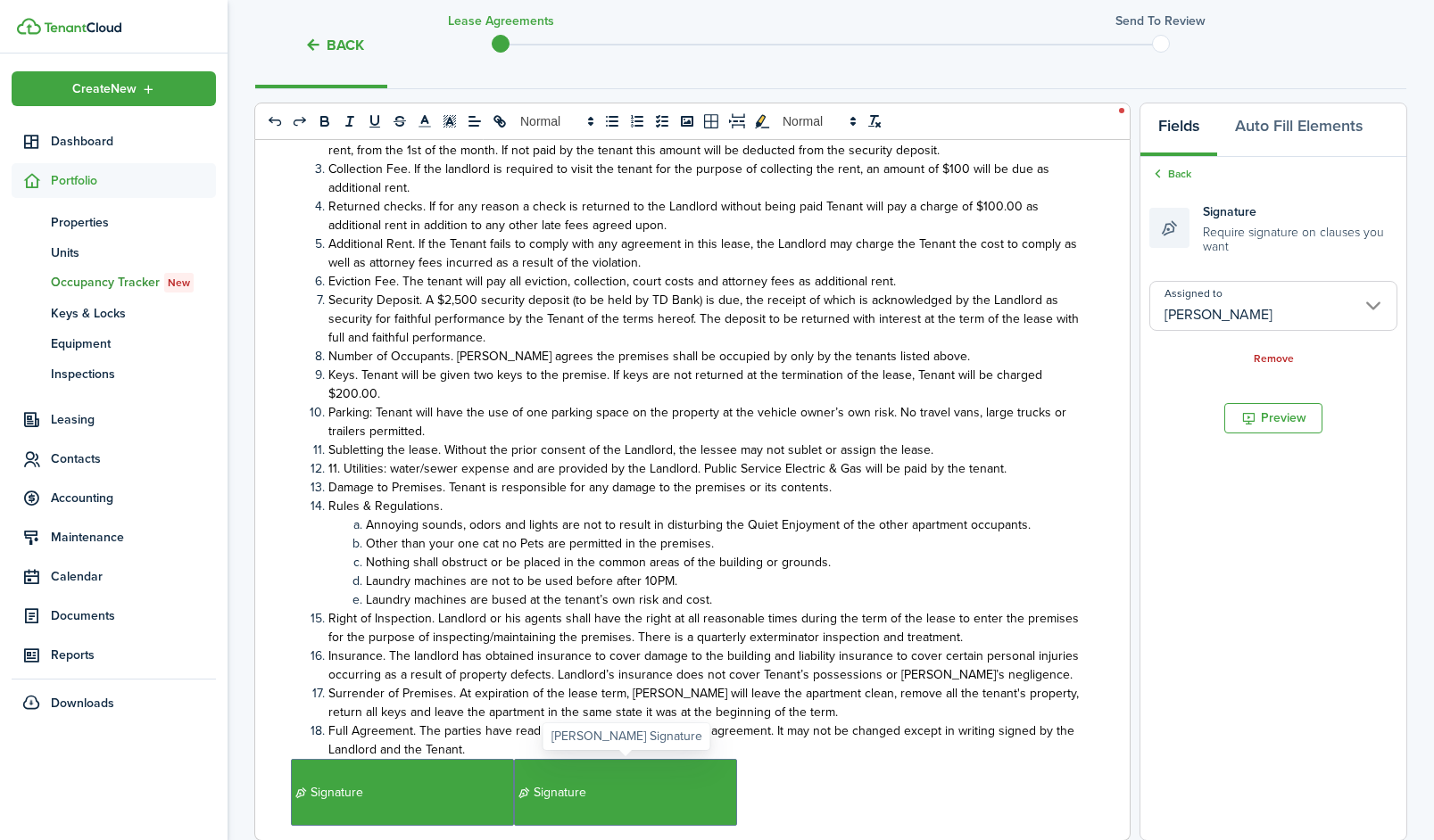
scroll to position [414, 0]
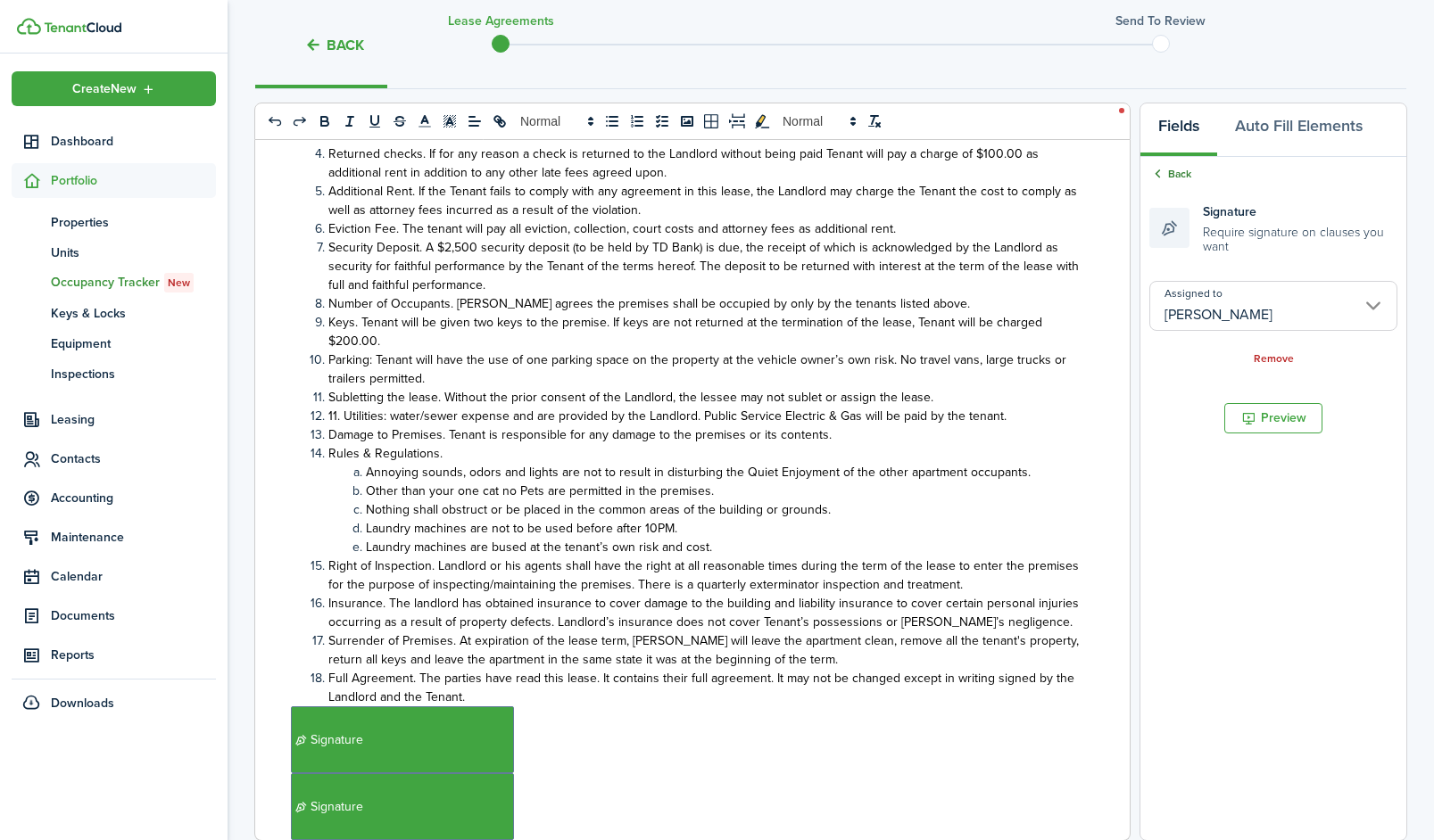
click at [1165, 175] on link "Back" at bounding box center [1170, 174] width 41 height 16
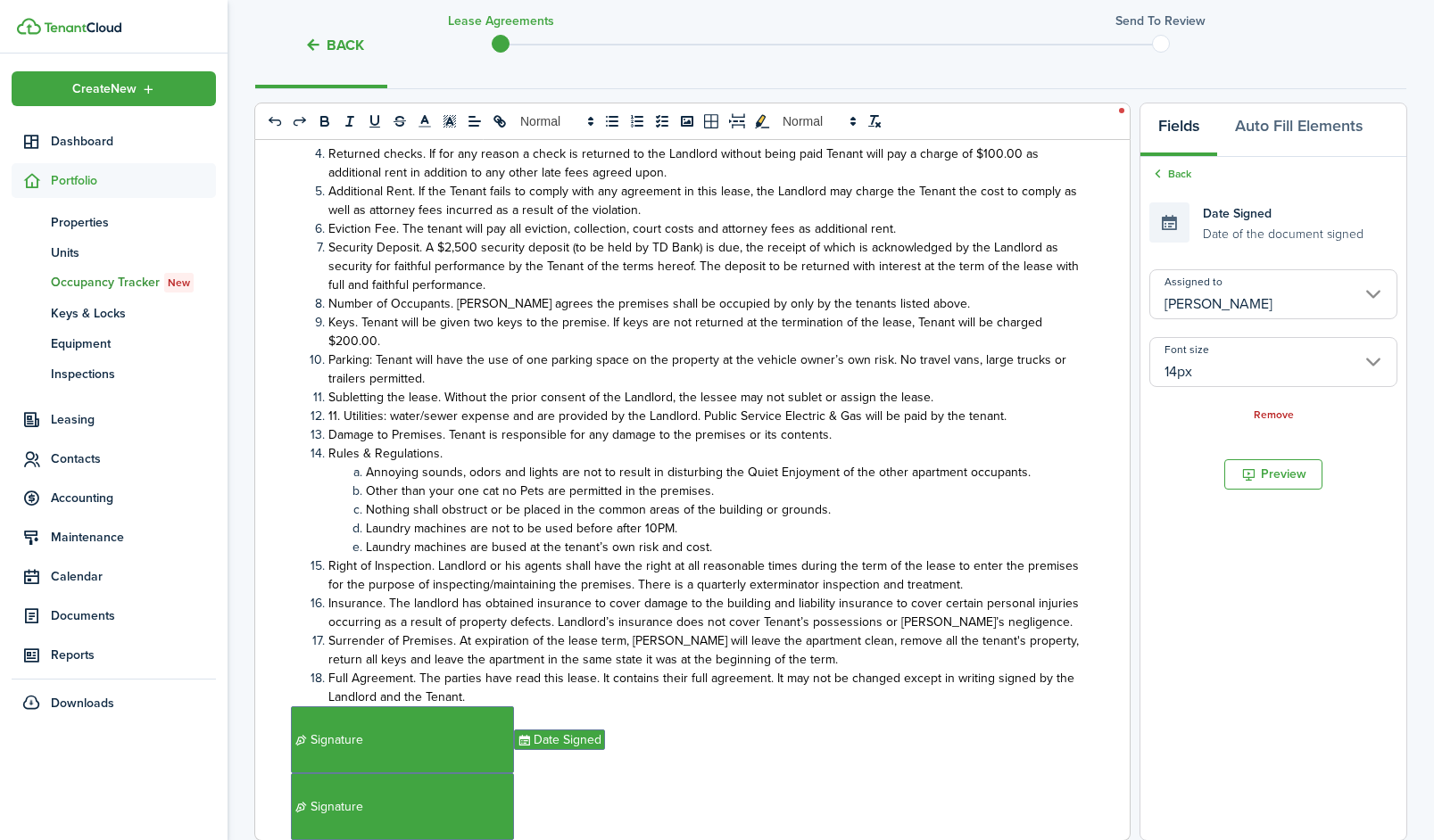
click at [1165, 183] on div "Back" at bounding box center [1273, 175] width 248 height 19
click at [1160, 171] on icon at bounding box center [1157, 174] width 17 height 16
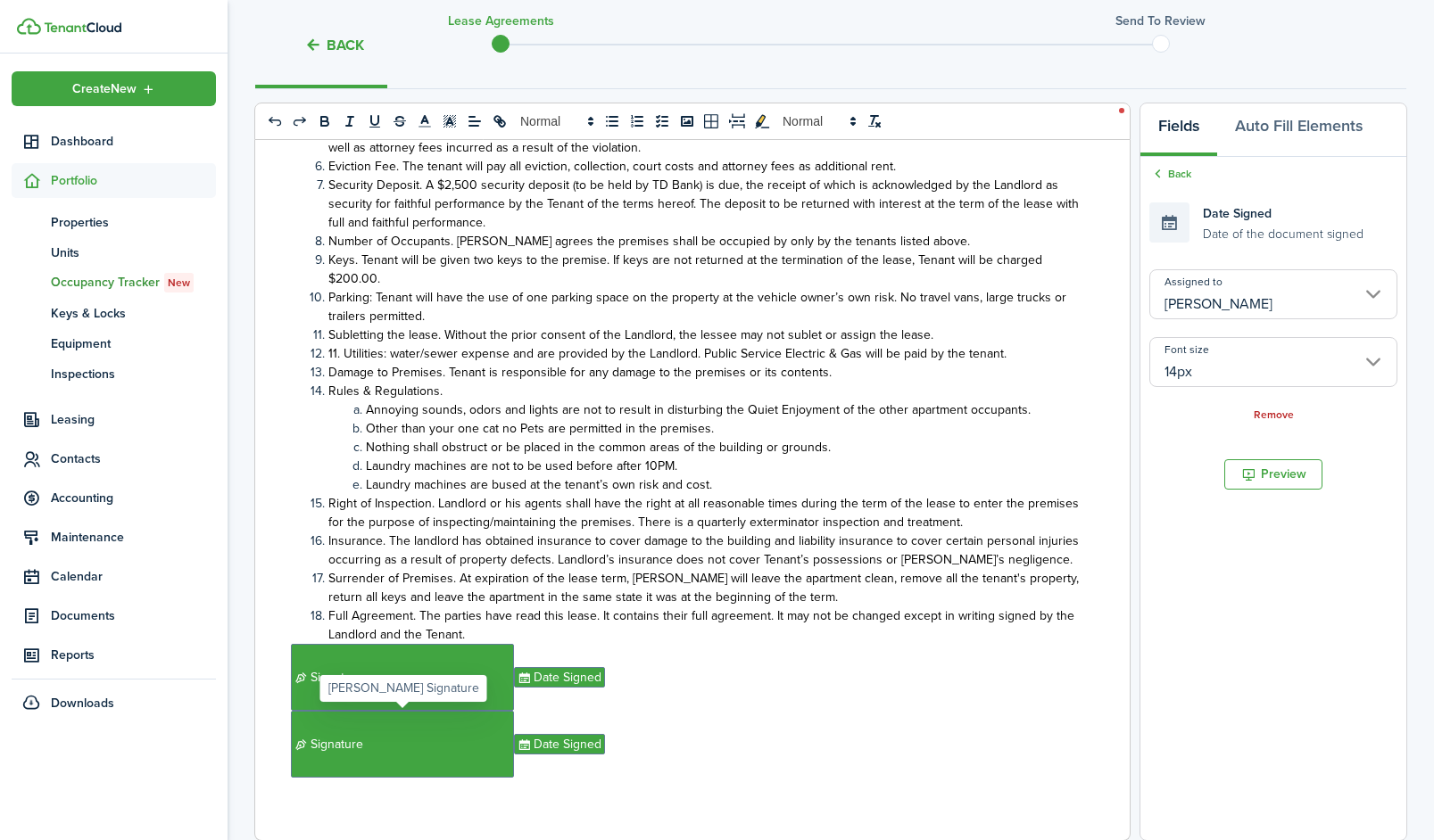
click at [423, 759] on span "Signature" at bounding box center [403, 744] width 223 height 67
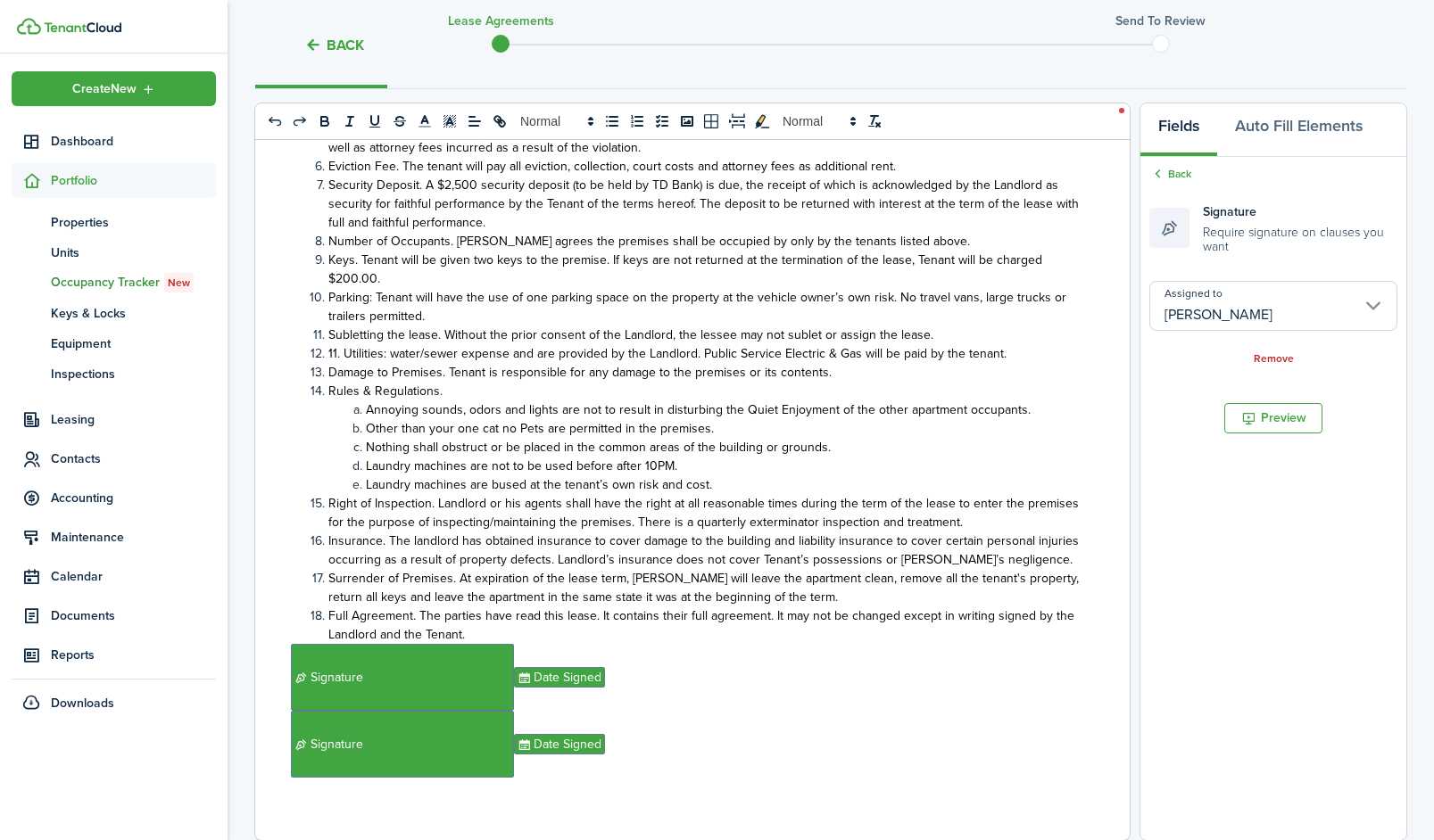
click at [1216, 292] on input "[PERSON_NAME]" at bounding box center [1273, 306] width 248 height 50
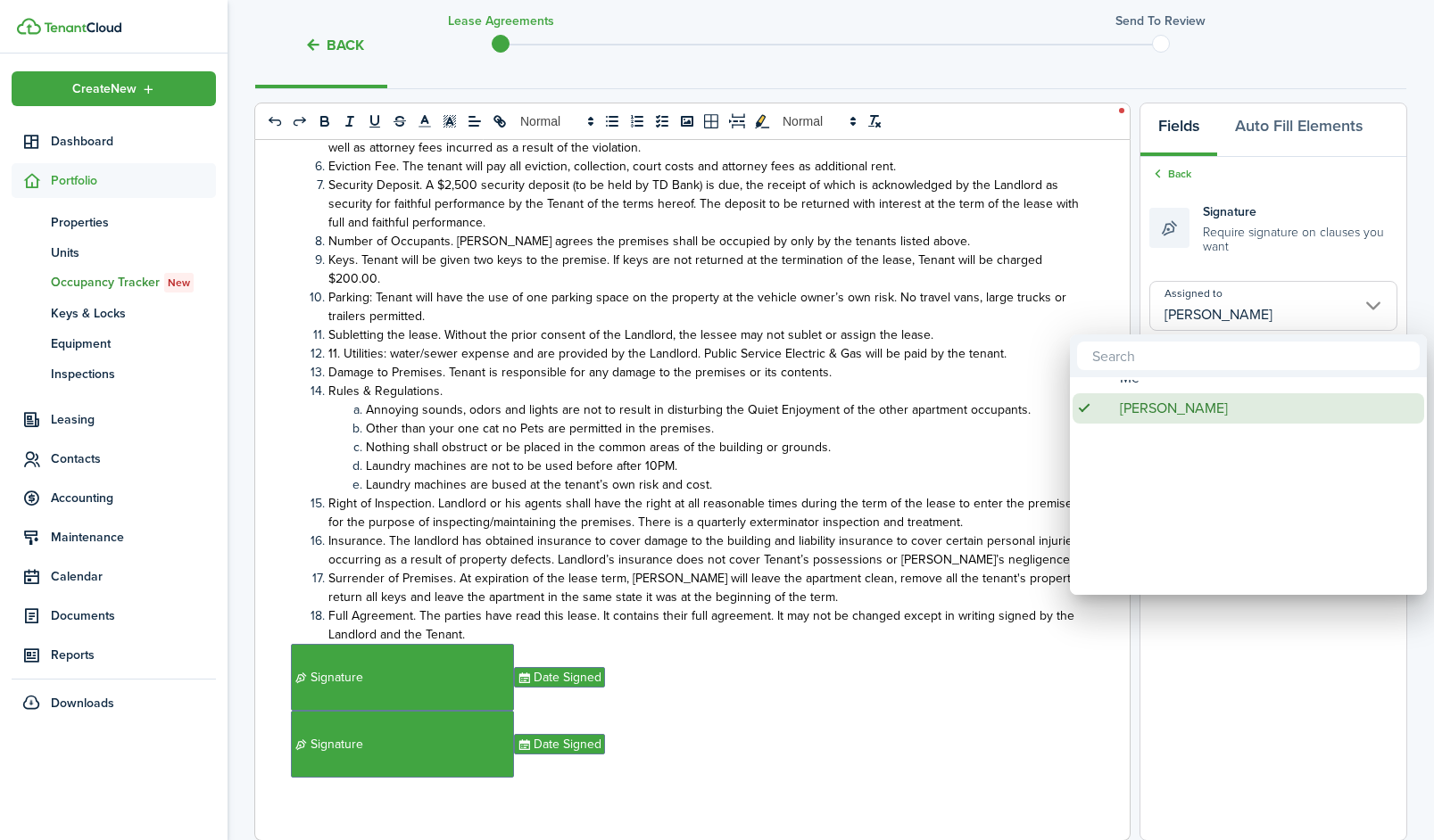
drag, startPoint x: 1181, startPoint y: 412, endPoint x: 1181, endPoint y: 394, distance: 18.0
click at [1181, 394] on span "[PERSON_NAME]" at bounding box center [1173, 408] width 108 height 31
click at [1181, 394] on div "Me" at bounding box center [1255, 395] width 316 height 31
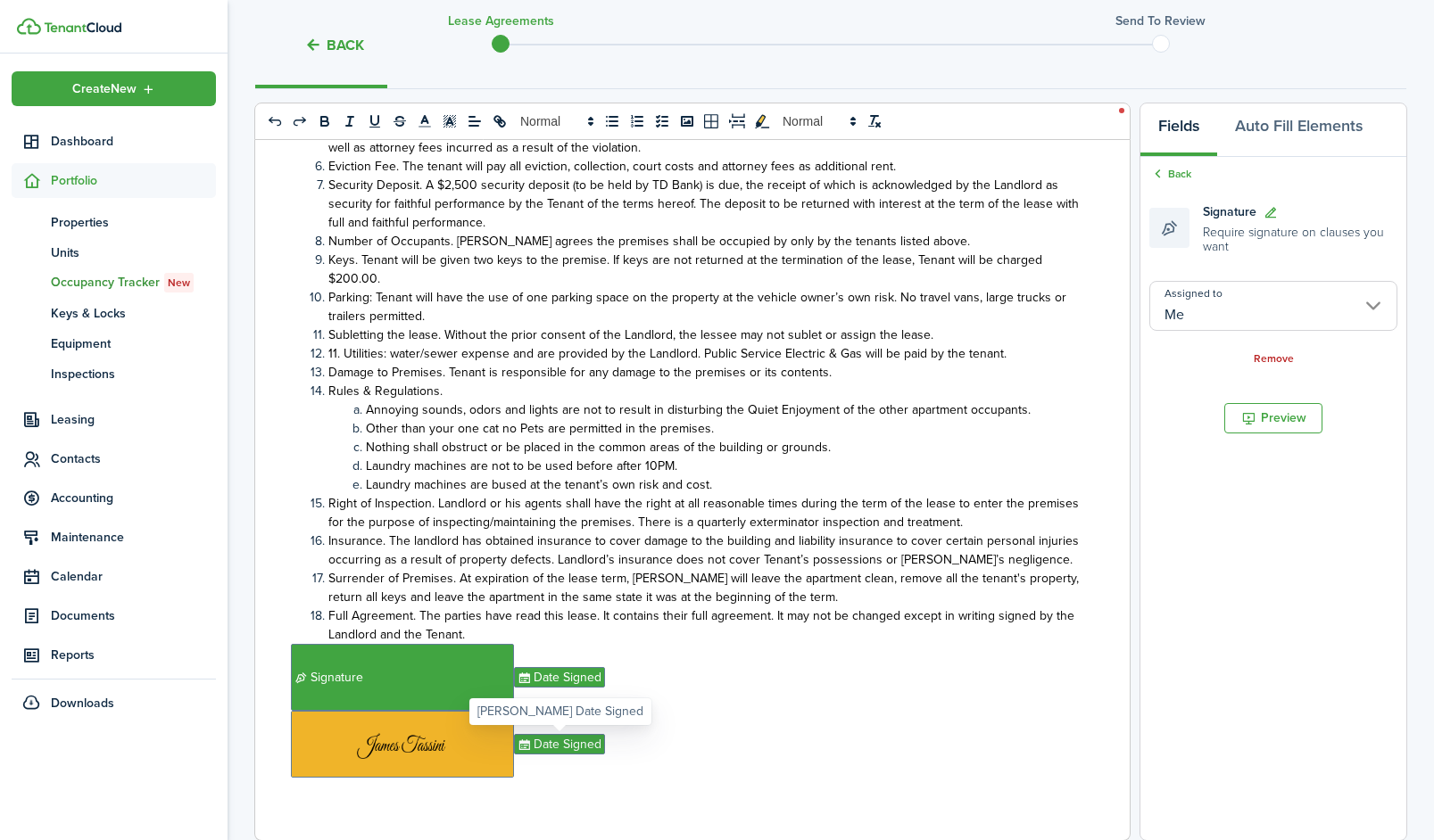
click at [560, 741] on span "Date Signed" at bounding box center [559, 744] width 91 height 21
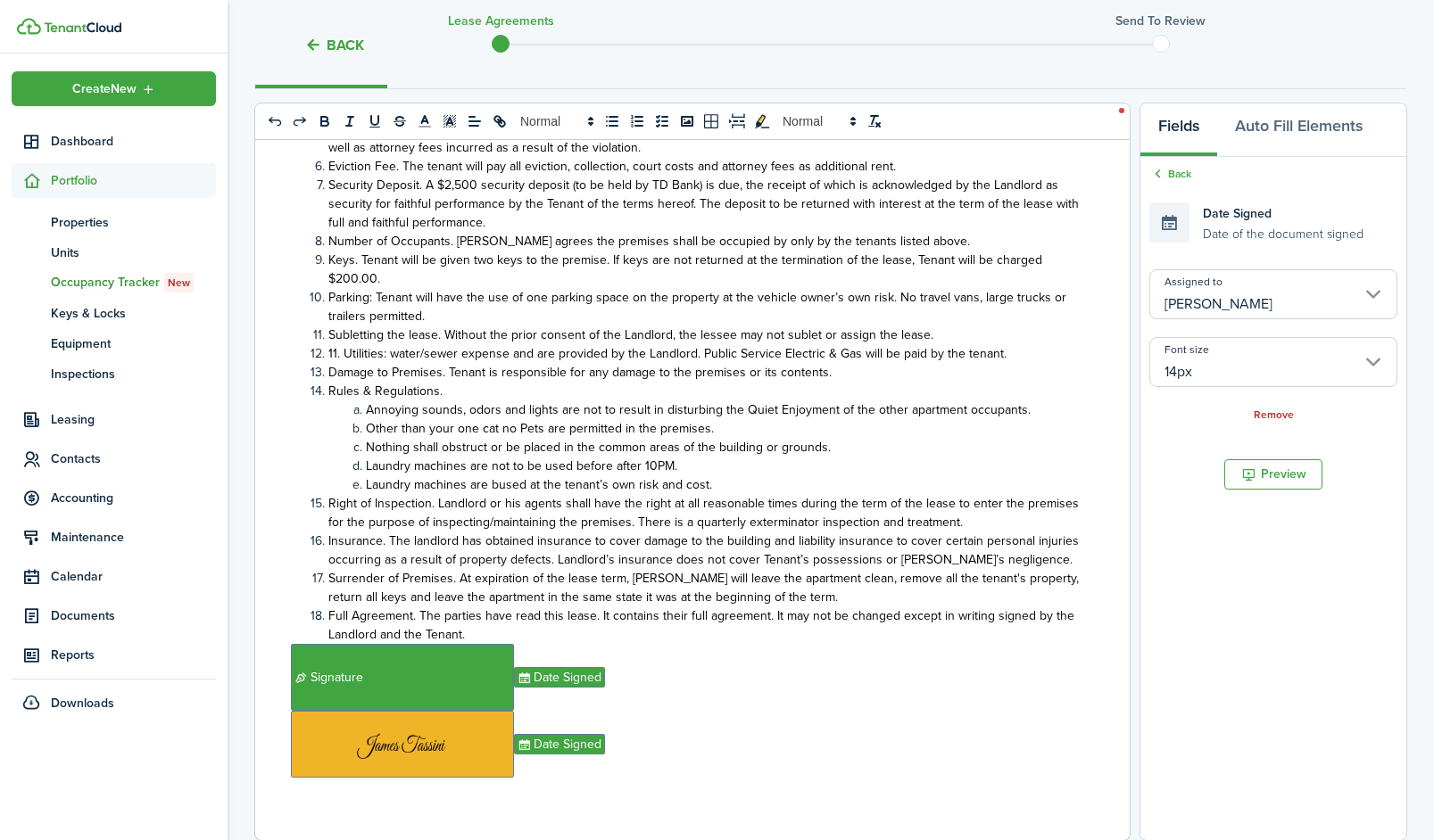
click at [1232, 369] on input "14px" at bounding box center [1273, 362] width 248 height 50
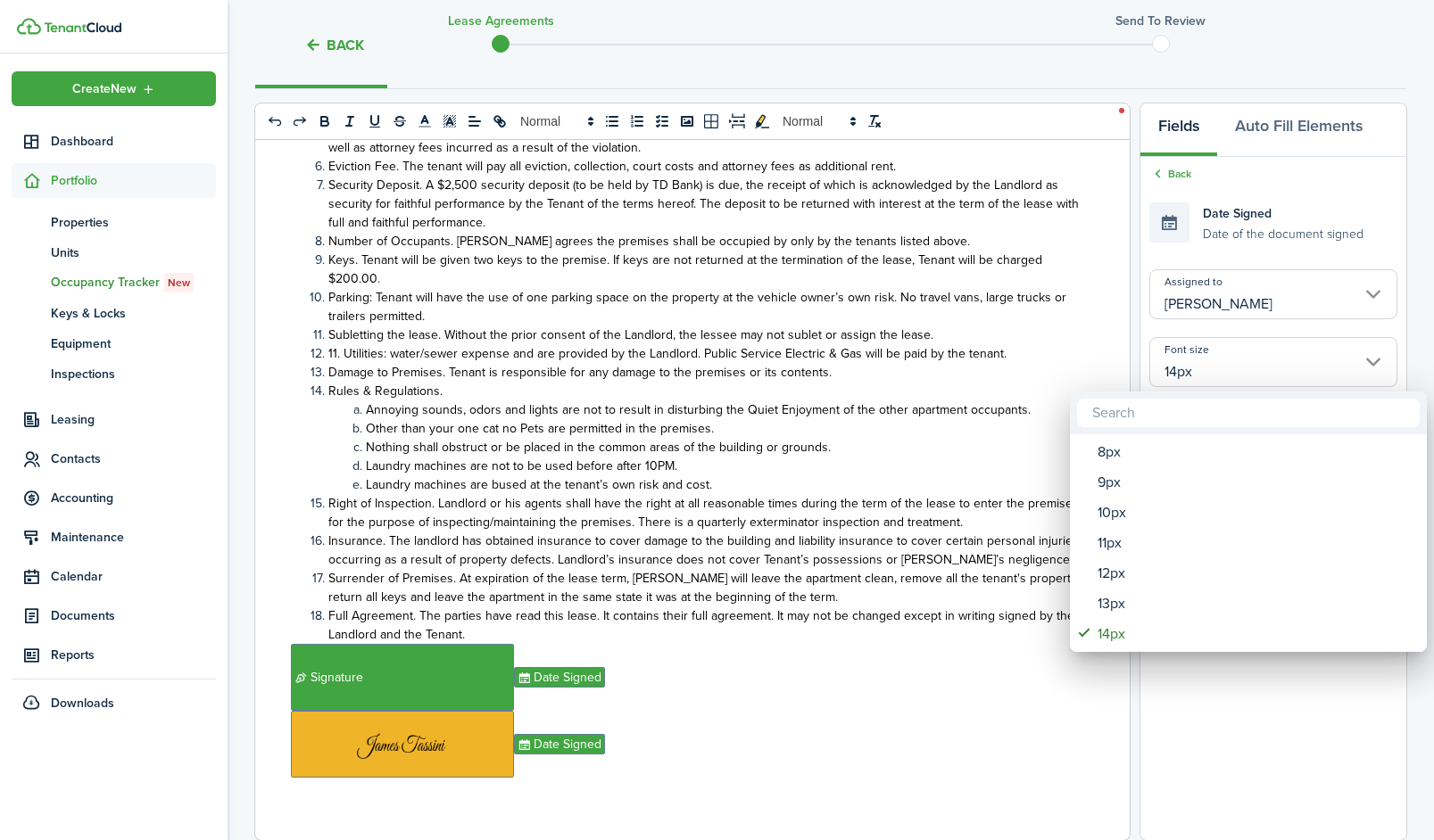
click at [1221, 298] on div at bounding box center [716, 420] width 1719 height 1125
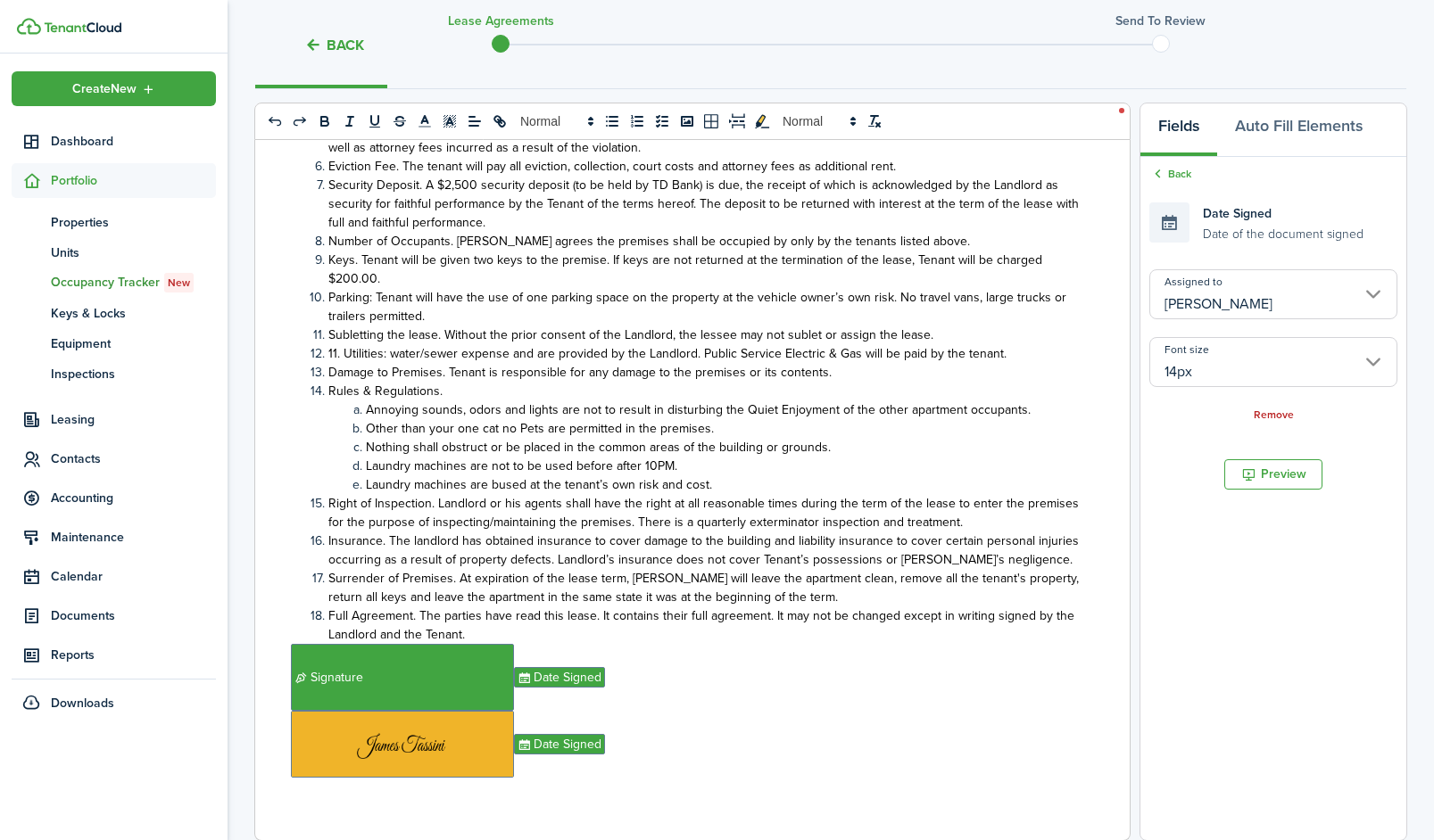
click at [1221, 298] on input "[PERSON_NAME]" at bounding box center [1273, 294] width 248 height 50
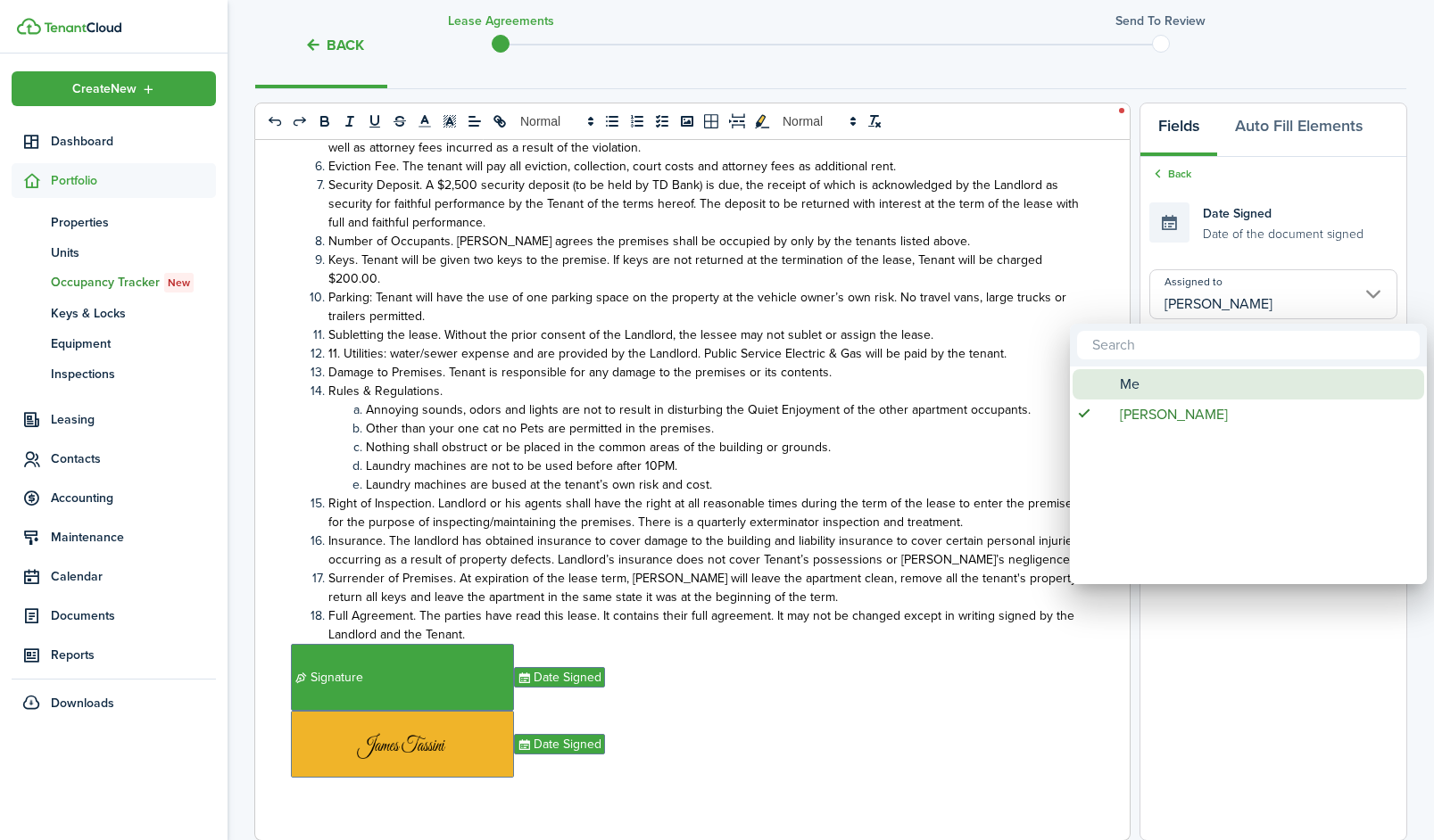
click at [1179, 396] on div "Me" at bounding box center [1255, 384] width 316 height 31
type input "Me"
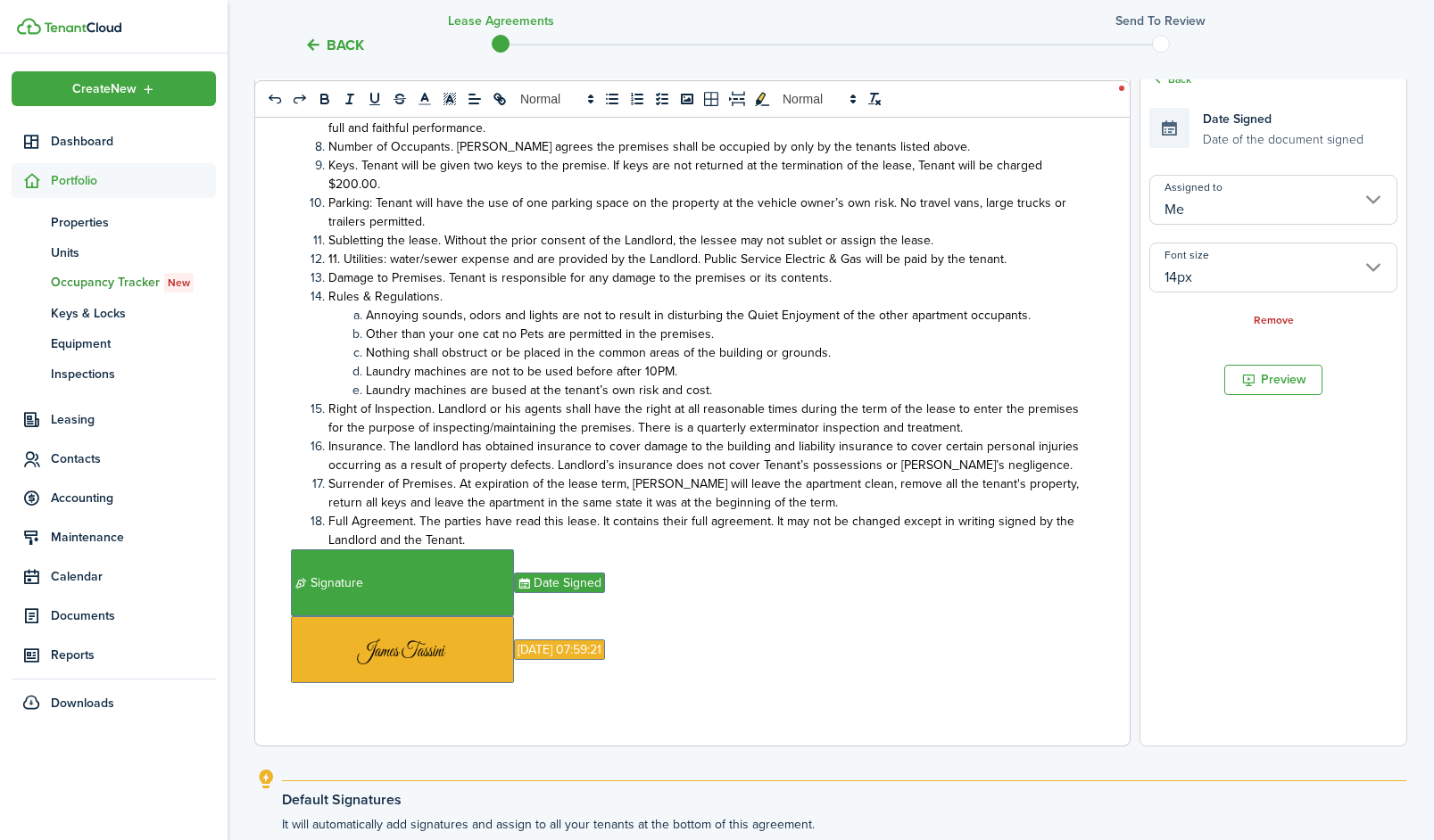
scroll to position [547, 0]
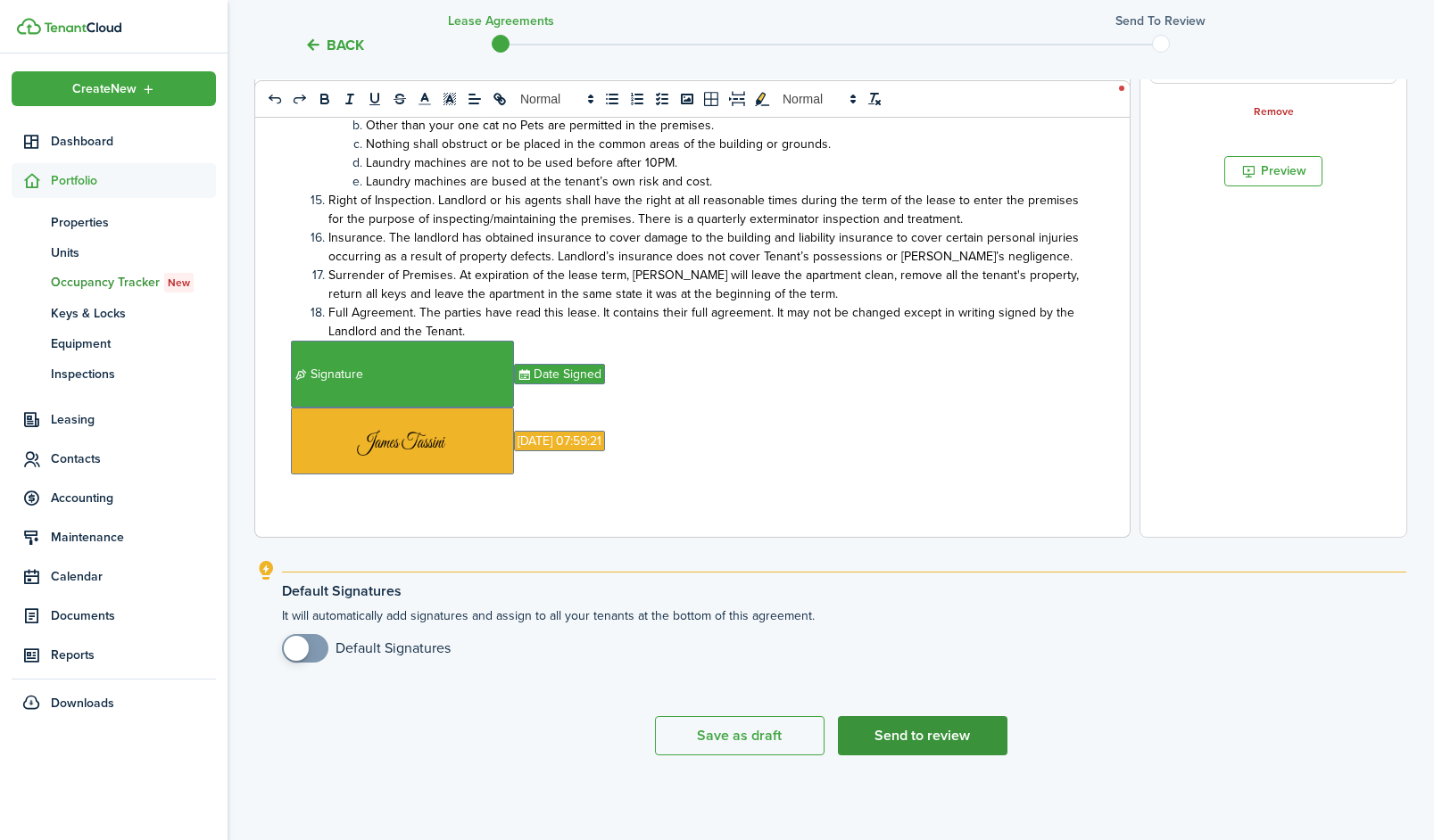
click at [931, 739] on button "Send to review" at bounding box center [922, 736] width 170 height 39
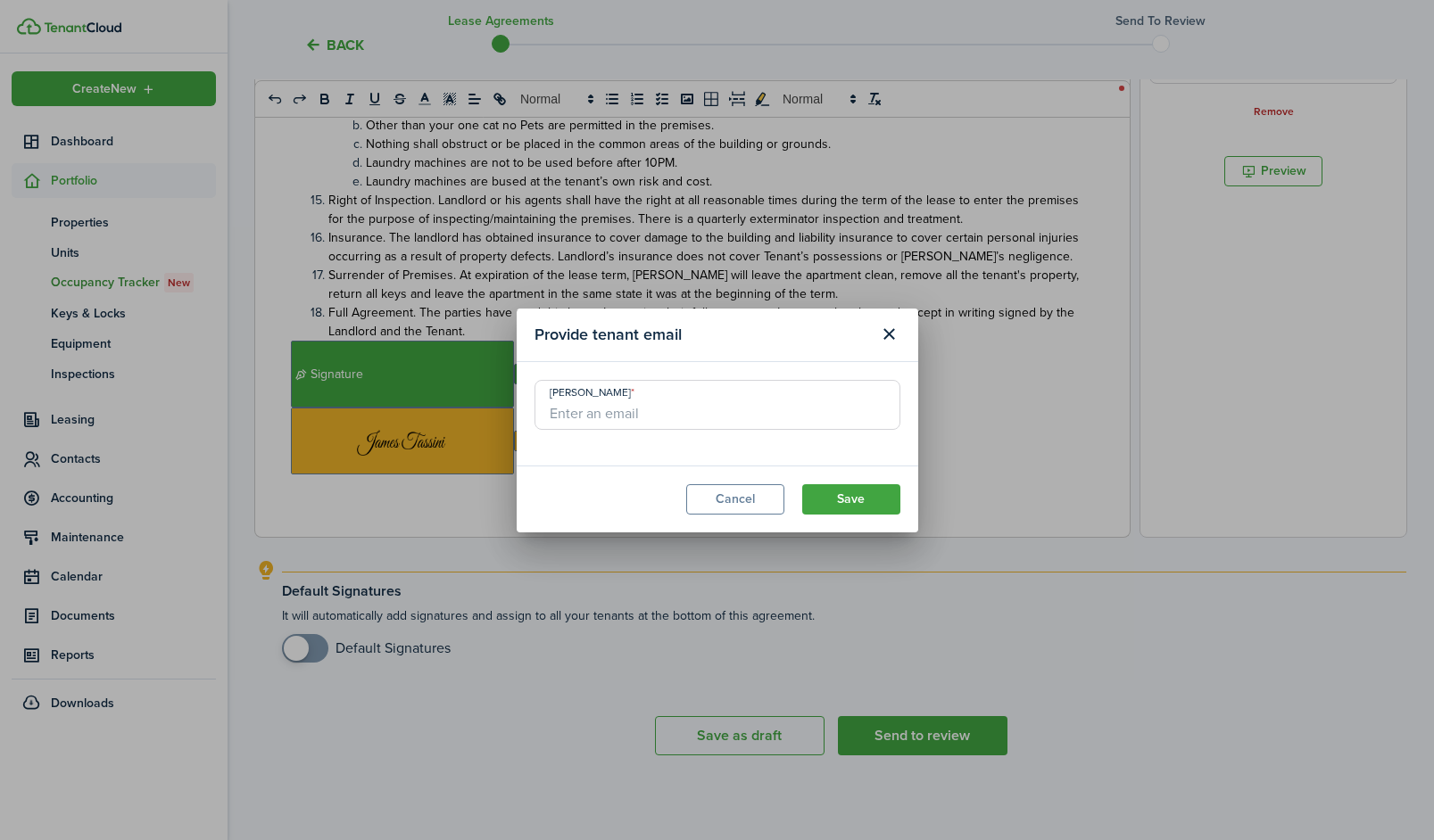
click at [719, 416] on input "[PERSON_NAME]" at bounding box center [717, 405] width 365 height 50
paste input "[EMAIL_ADDRESS][DOMAIN_NAME]"
type input "[EMAIL_ADDRESS][DOMAIN_NAME]"
click at [845, 507] on button "Save" at bounding box center [850, 499] width 98 height 31
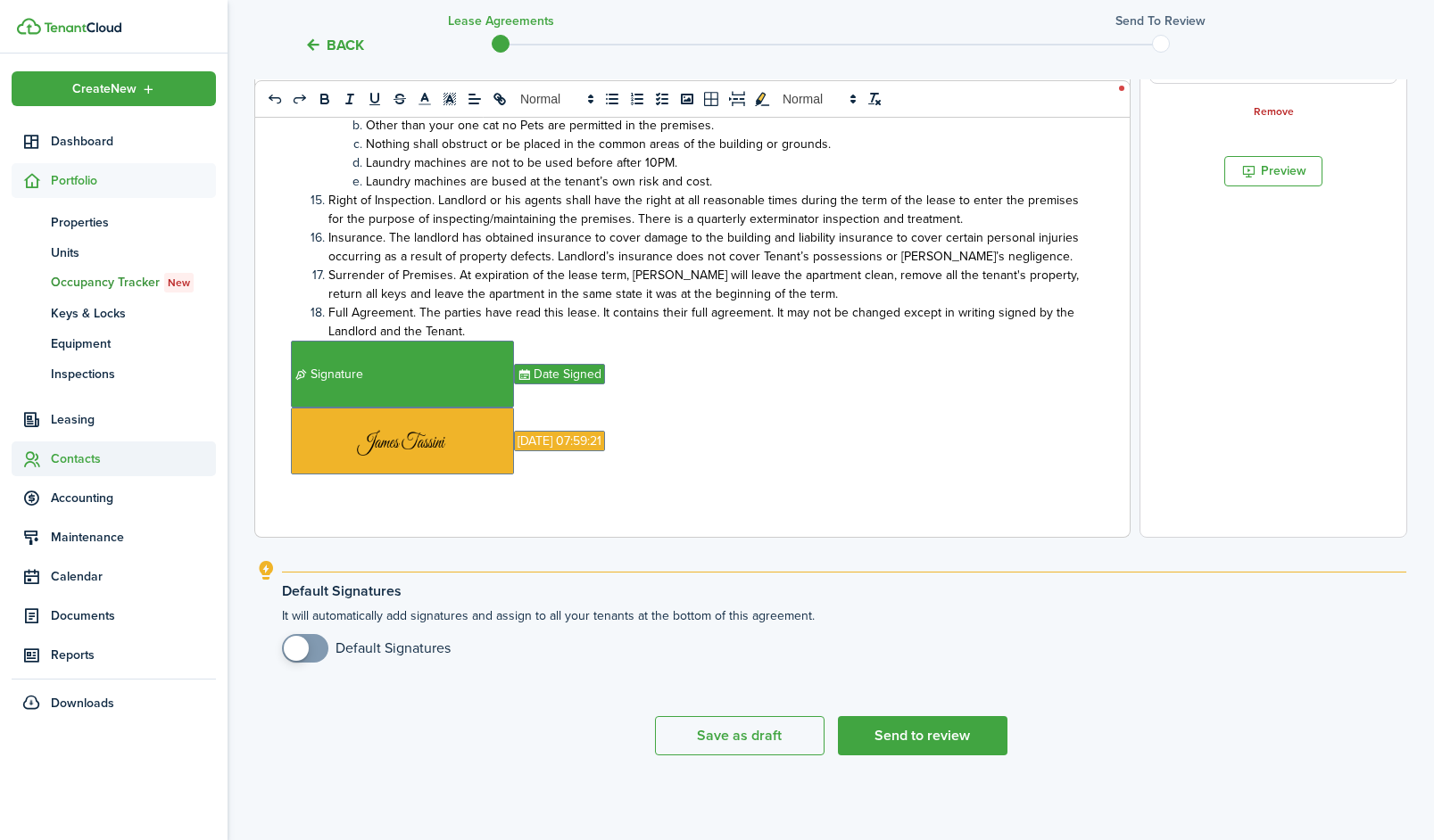
click at [74, 445] on span "Contacts" at bounding box center [114, 458] width 204 height 35
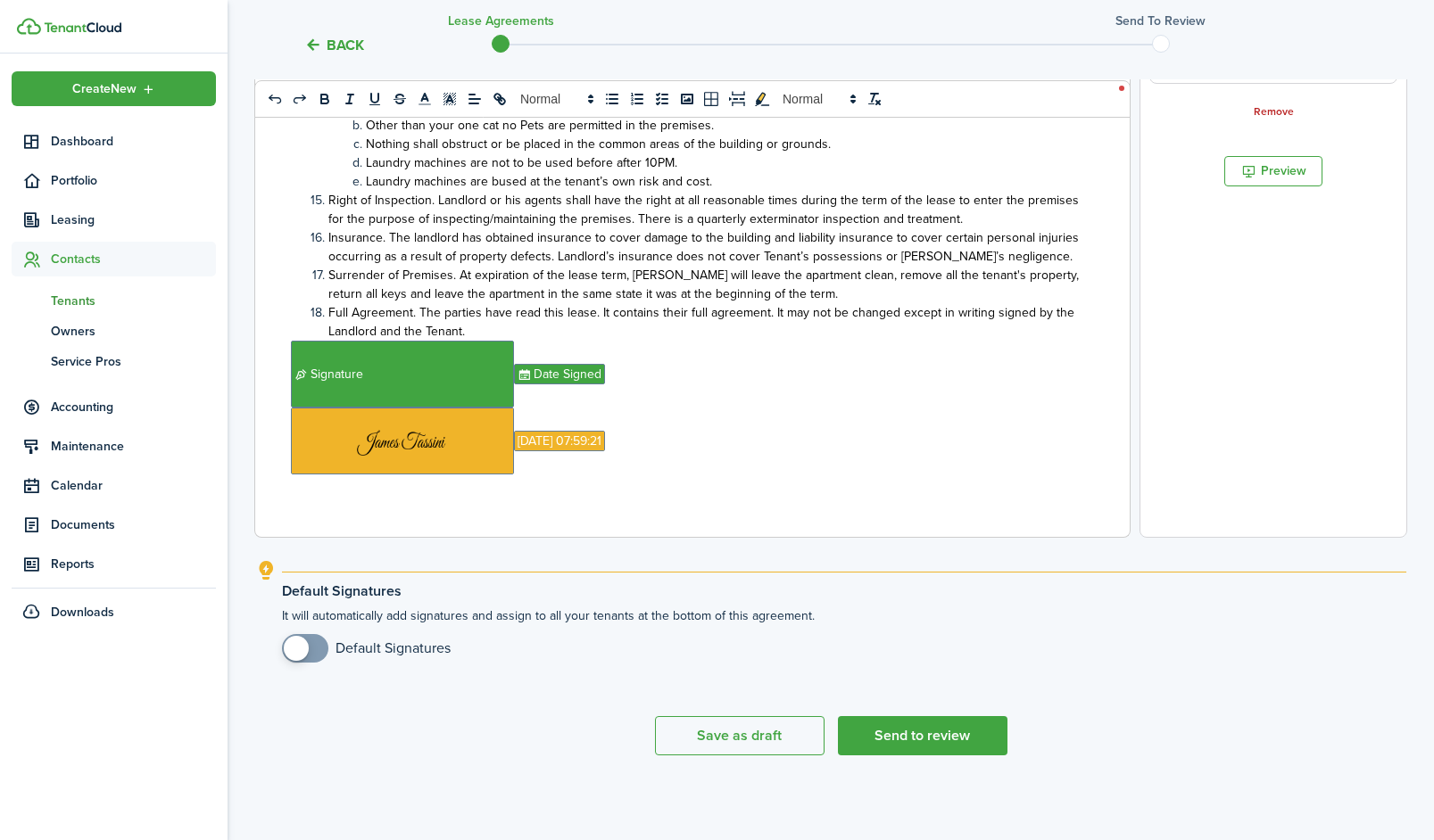
click at [135, 305] on span "Tenants" at bounding box center [133, 300] width 165 height 19
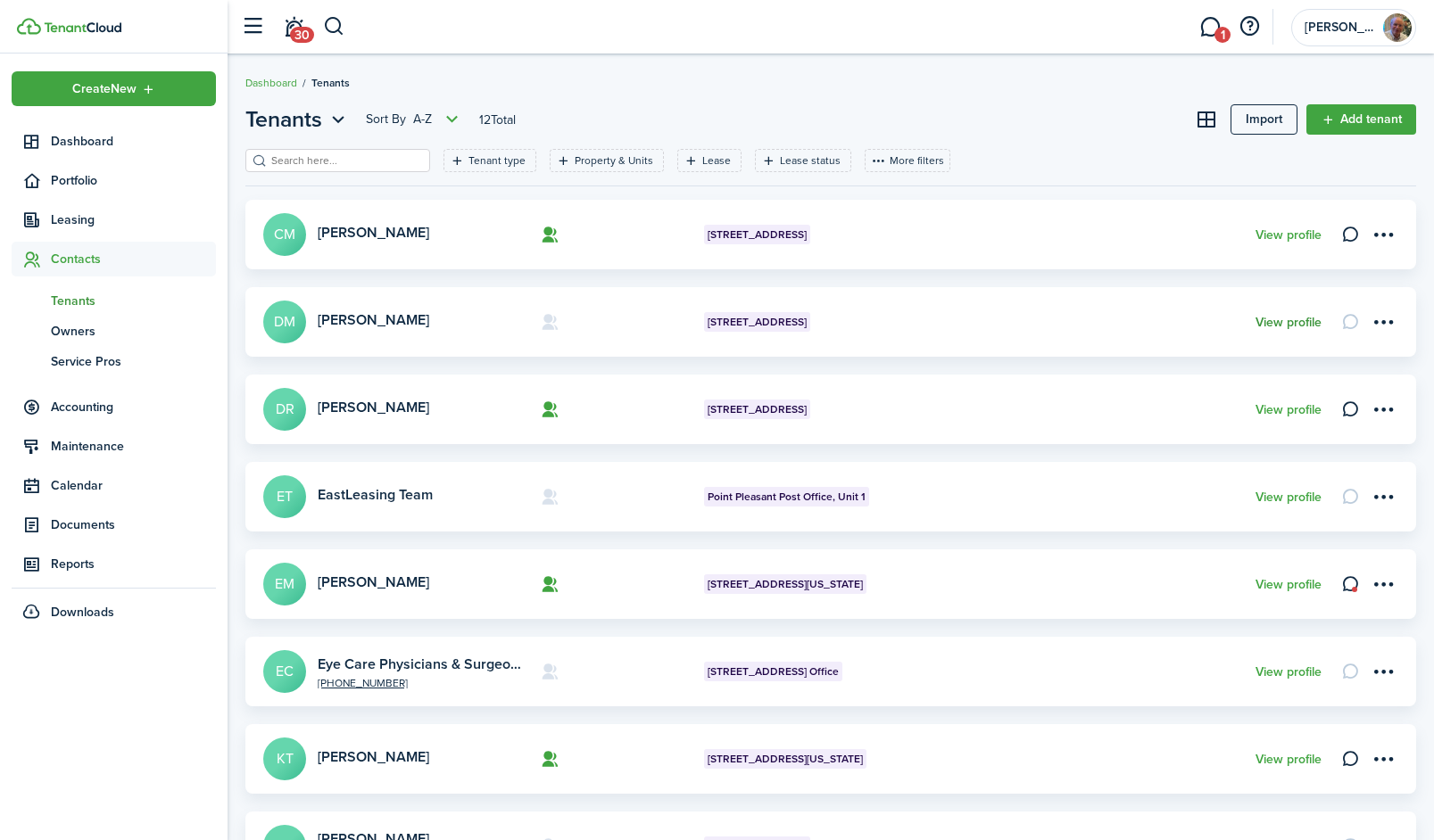
click at [1276, 319] on link "View profile" at bounding box center [1288, 323] width 66 height 14
click at [1383, 321] on menu-btn-icon "Open menu" at bounding box center [1383, 322] width 31 height 31
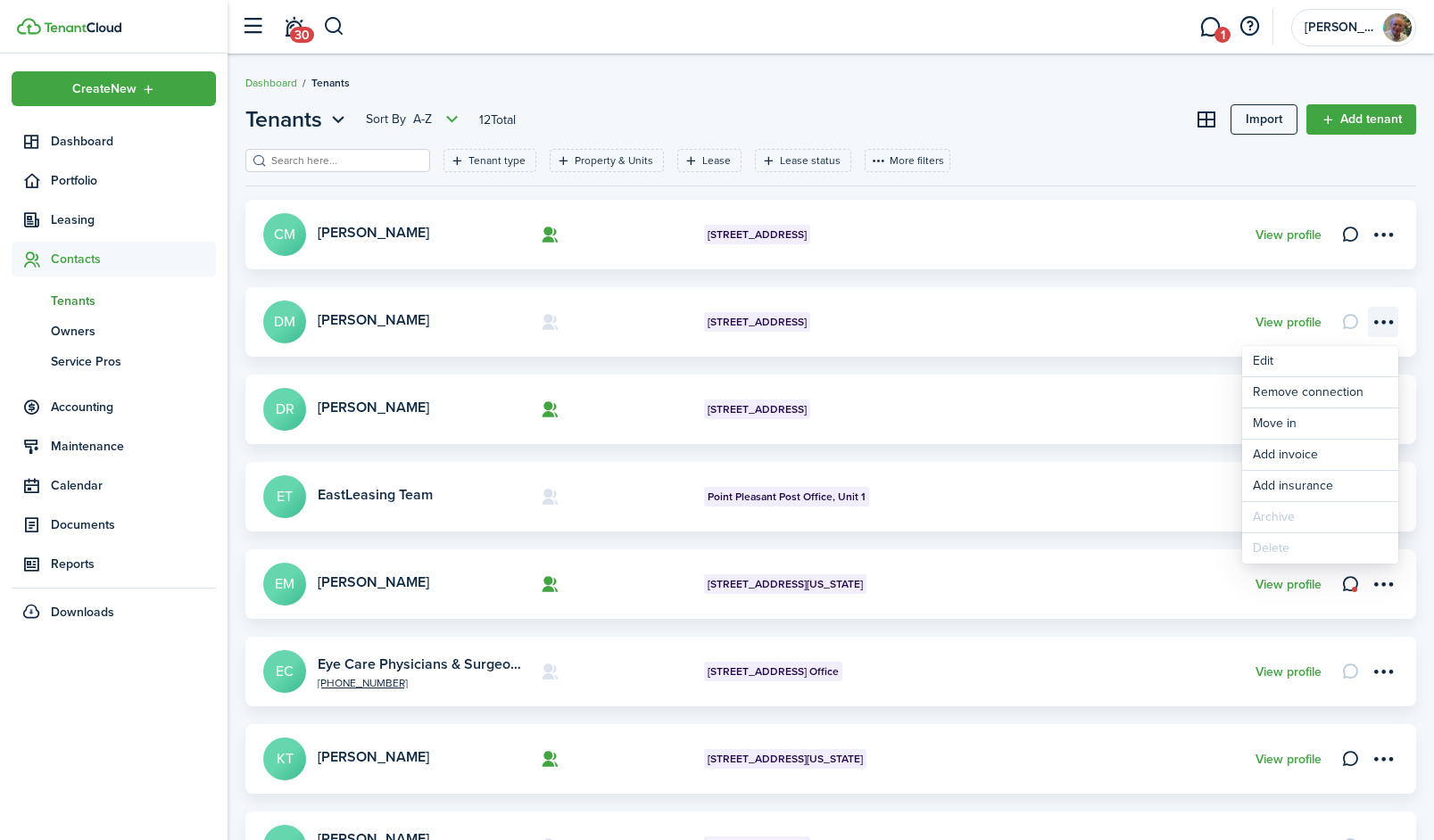
click at [1383, 321] on menu-btn-icon "Open menu" at bounding box center [1383, 322] width 31 height 31
